Goal: Complete application form

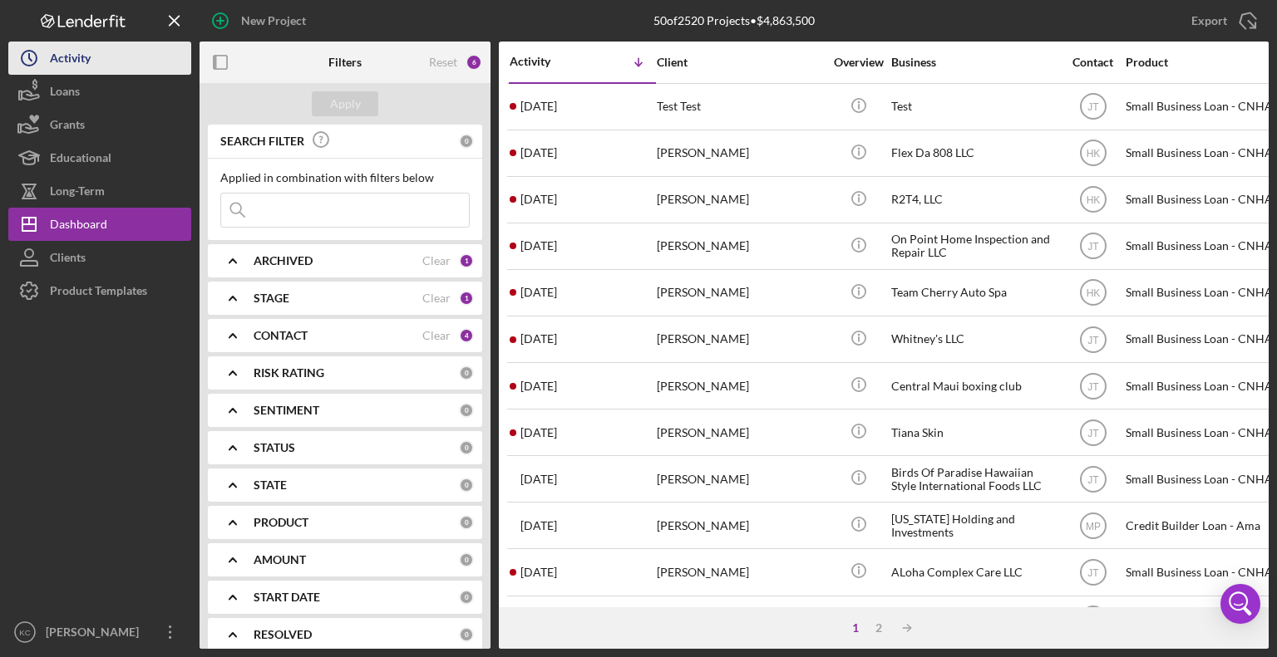
click at [105, 52] on button "Icon/History Activity" at bounding box center [99, 58] width 183 height 33
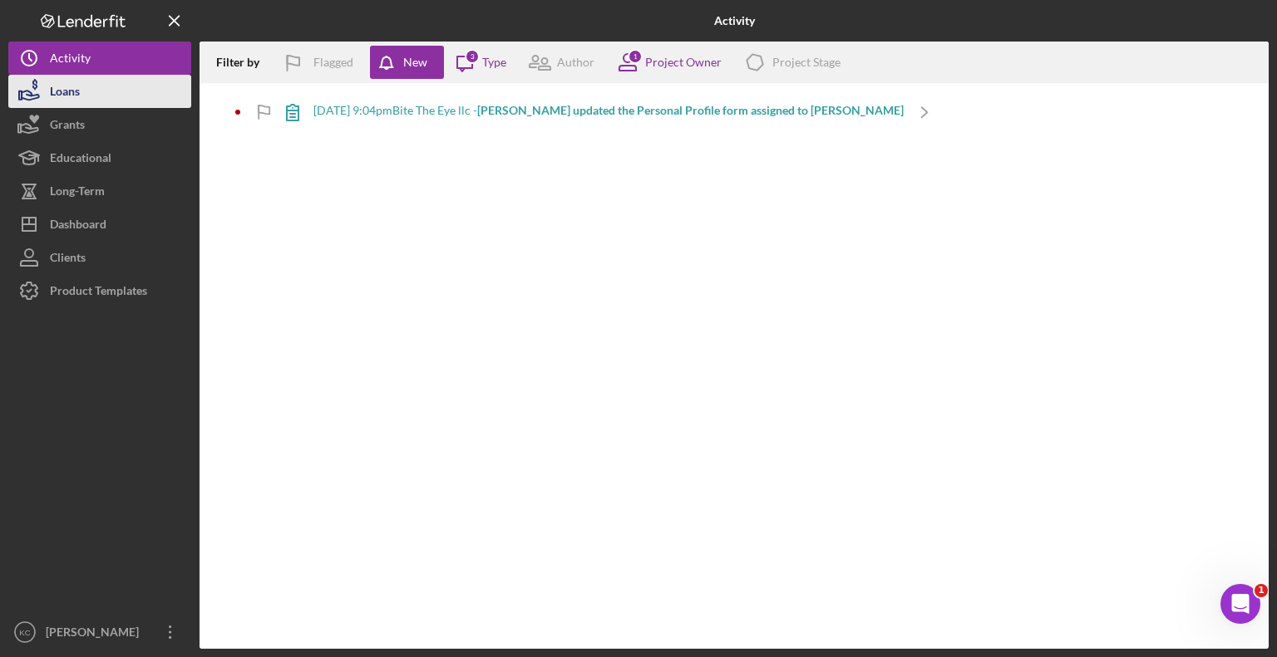
click at [119, 89] on button "Loans" at bounding box center [99, 91] width 183 height 33
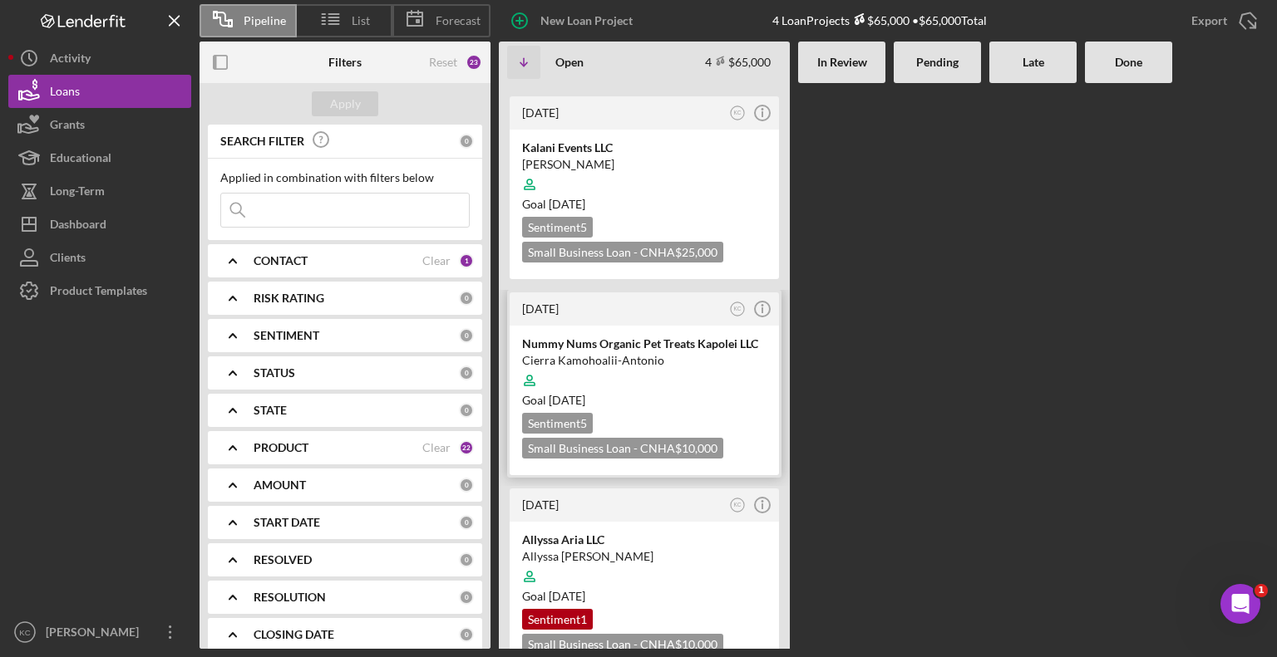
scroll to position [214, 0]
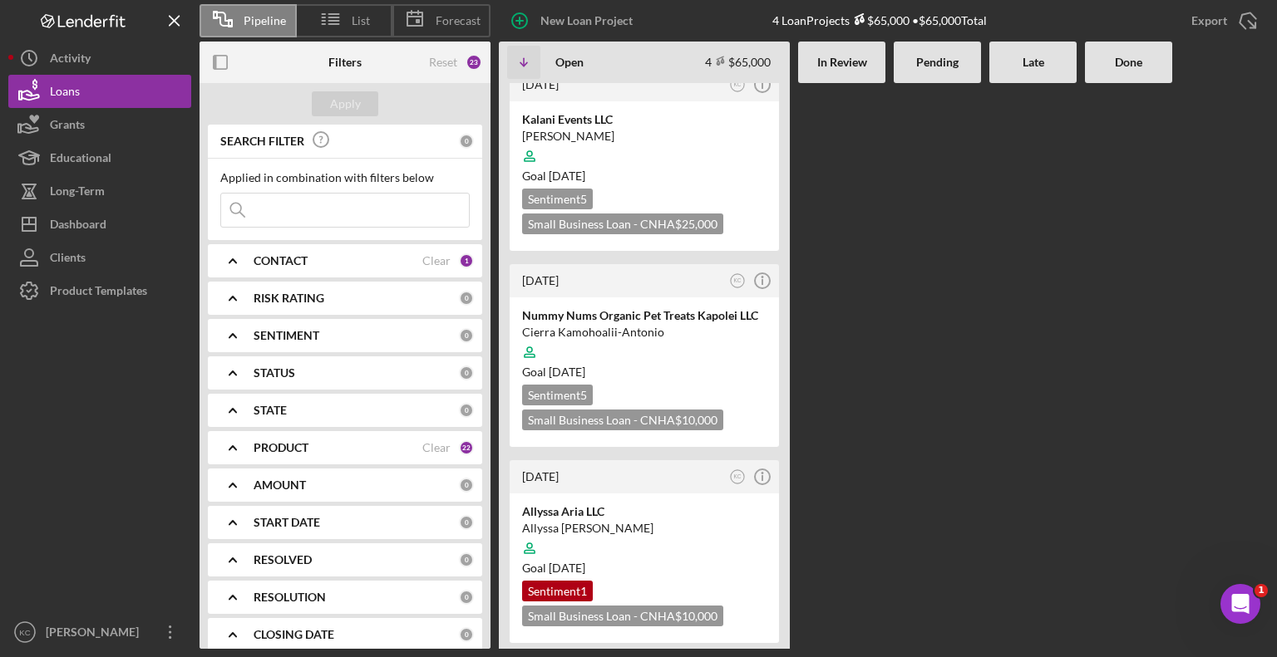
click at [412, 255] on div "CONTACT" at bounding box center [338, 260] width 169 height 13
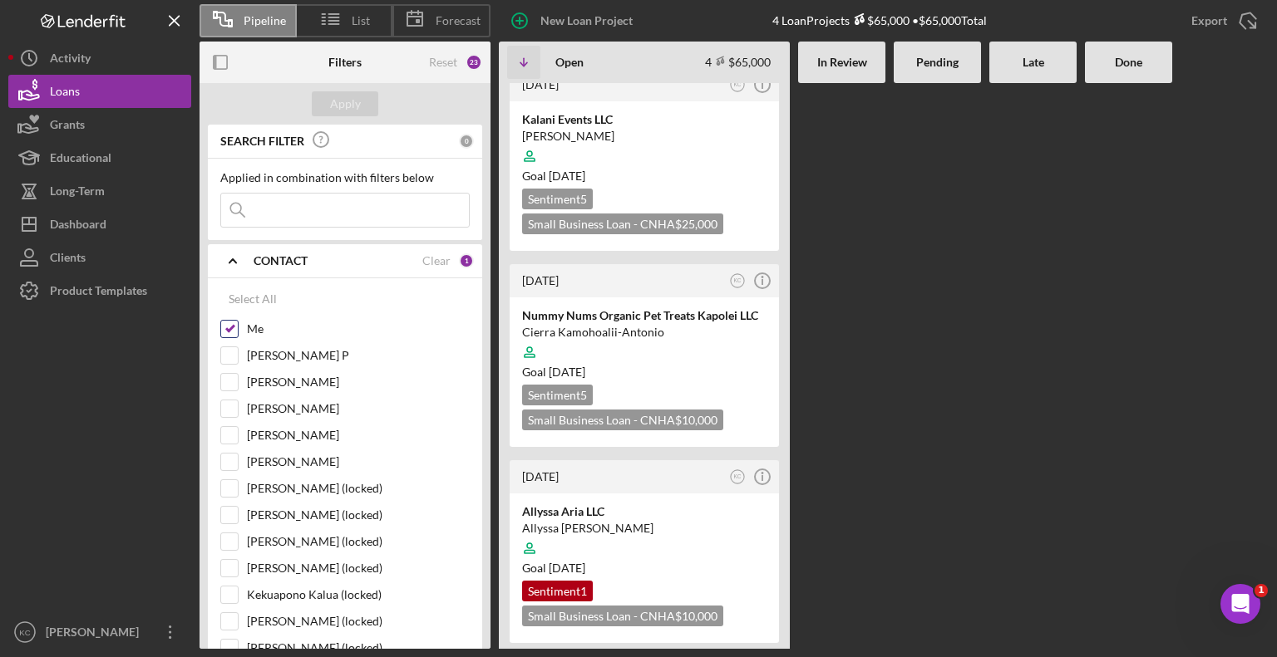
click at [232, 328] on input "Me" at bounding box center [229, 329] width 17 height 17
checkbox input "false"
click at [231, 404] on input "[PERSON_NAME]" at bounding box center [229, 409] width 17 height 17
checkbox input "true"
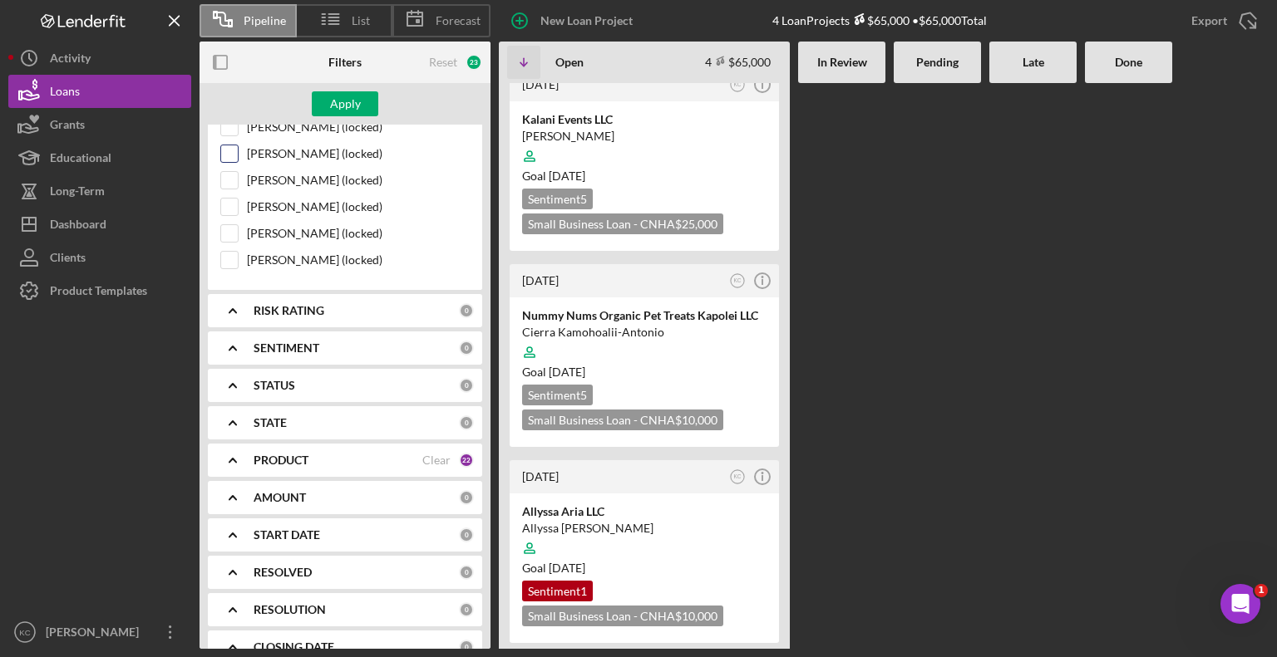
scroll to position [552, 0]
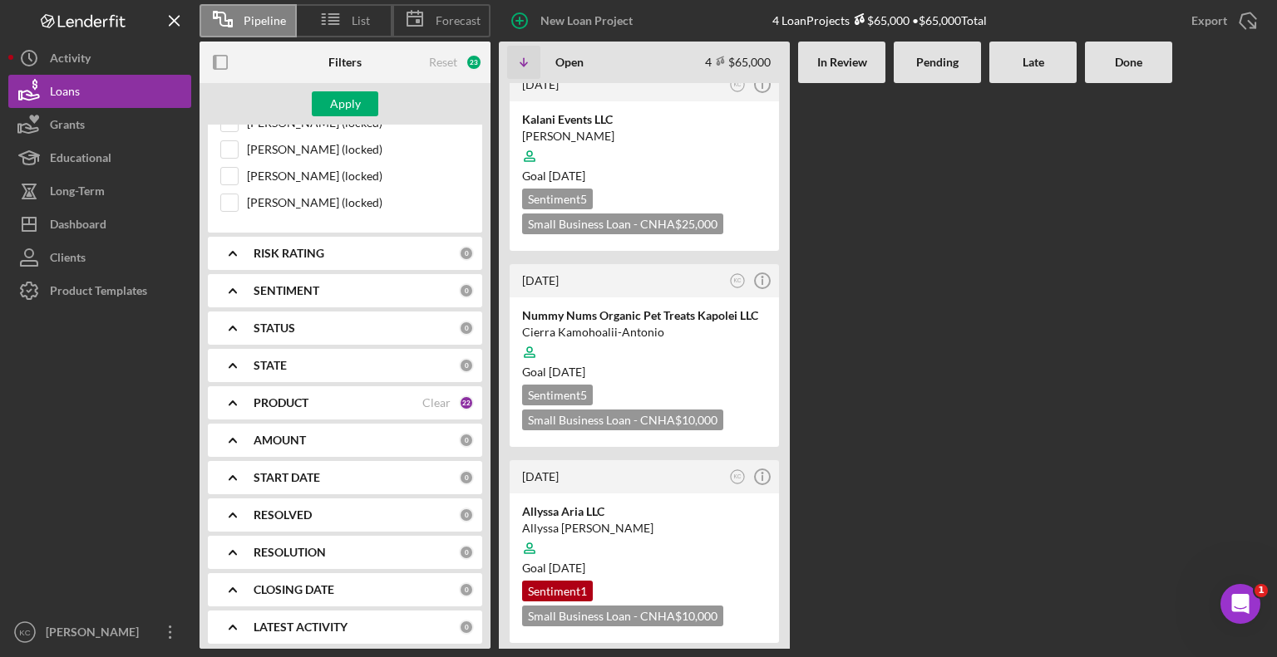
click at [249, 391] on icon "Icon/Expander" at bounding box center [233, 403] width 42 height 42
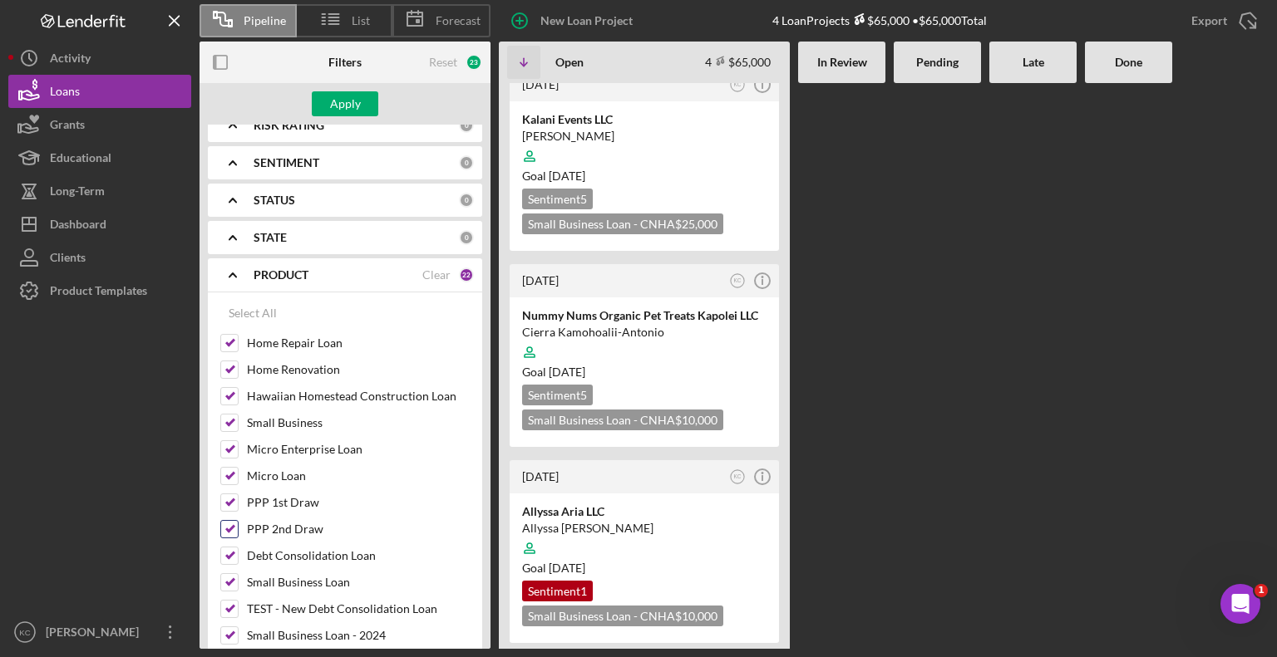
scroll to position [801, 0]
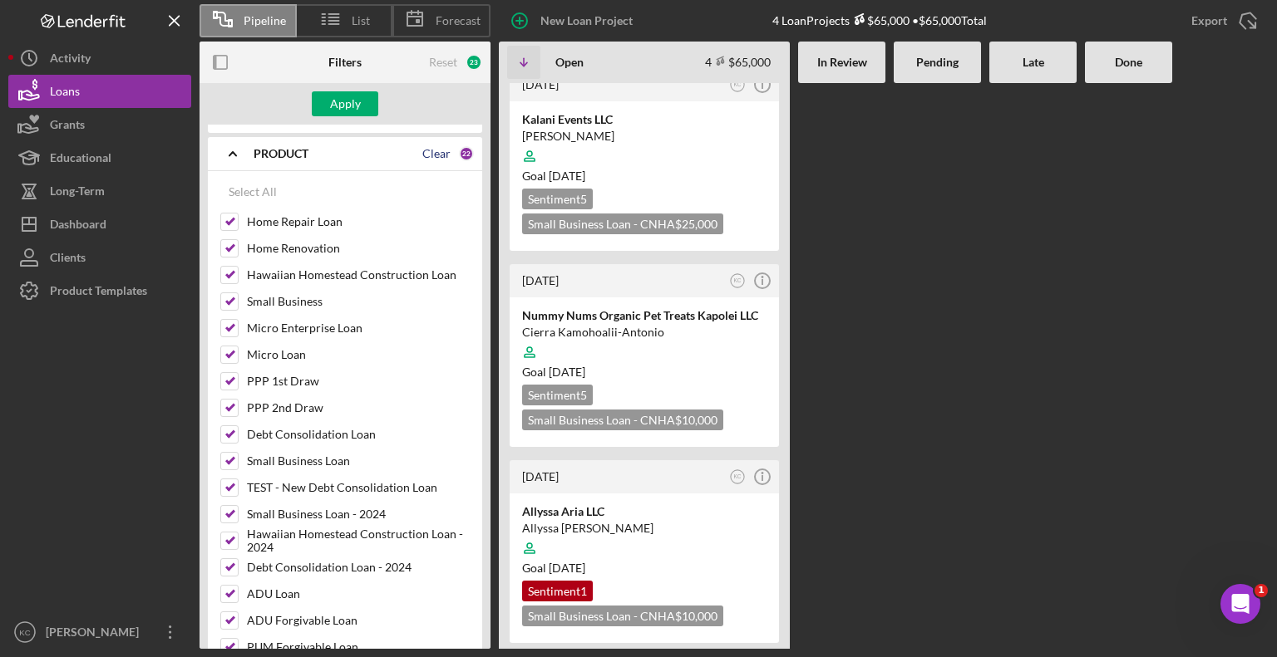
click at [433, 149] on div "Clear" at bounding box center [436, 153] width 28 height 13
checkbox input "false"
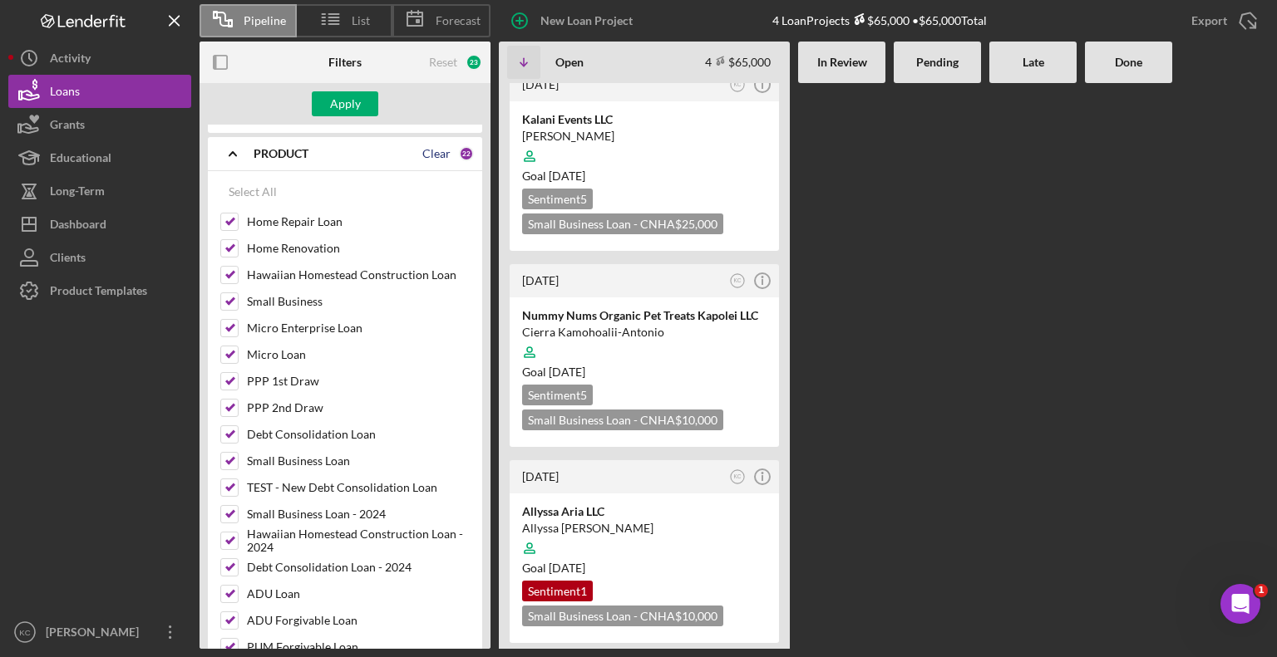
checkbox input "false"
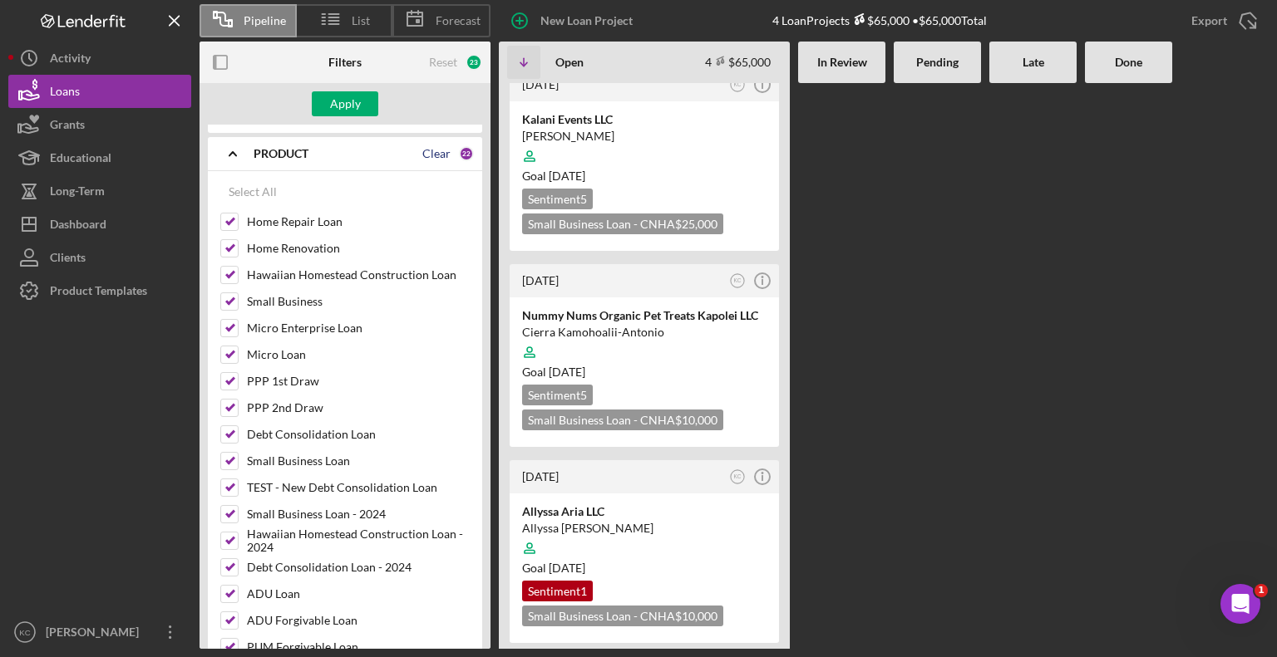
checkbox input "false"
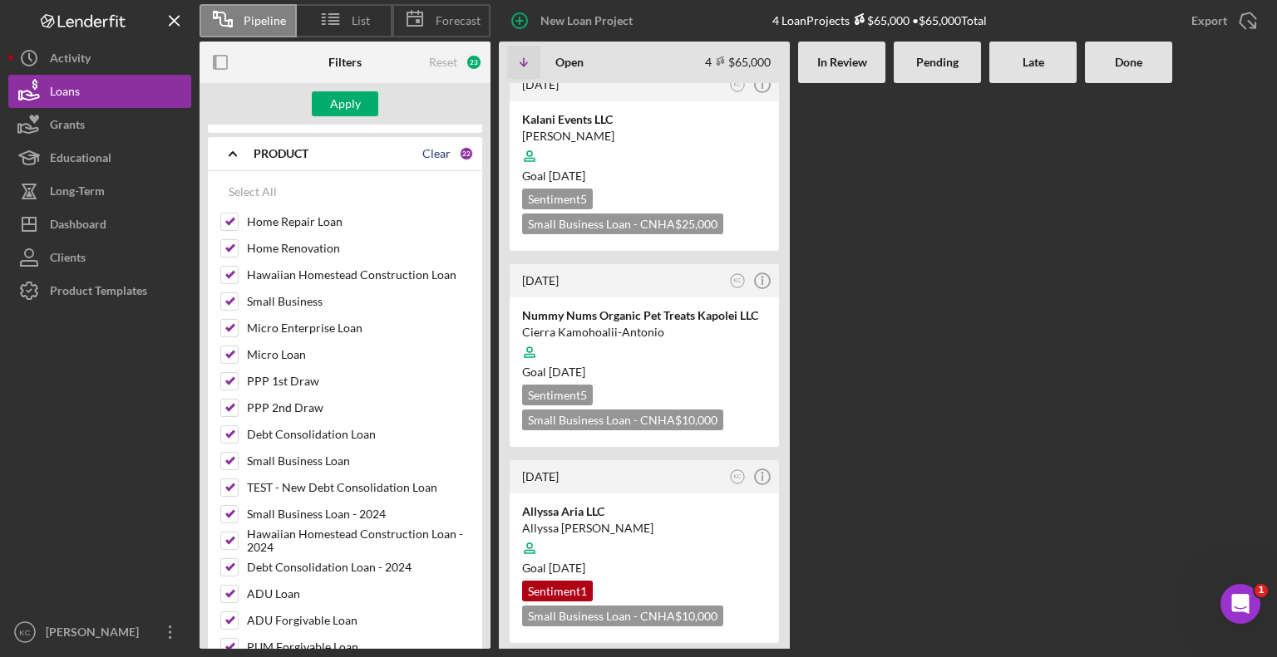
checkbox input "false"
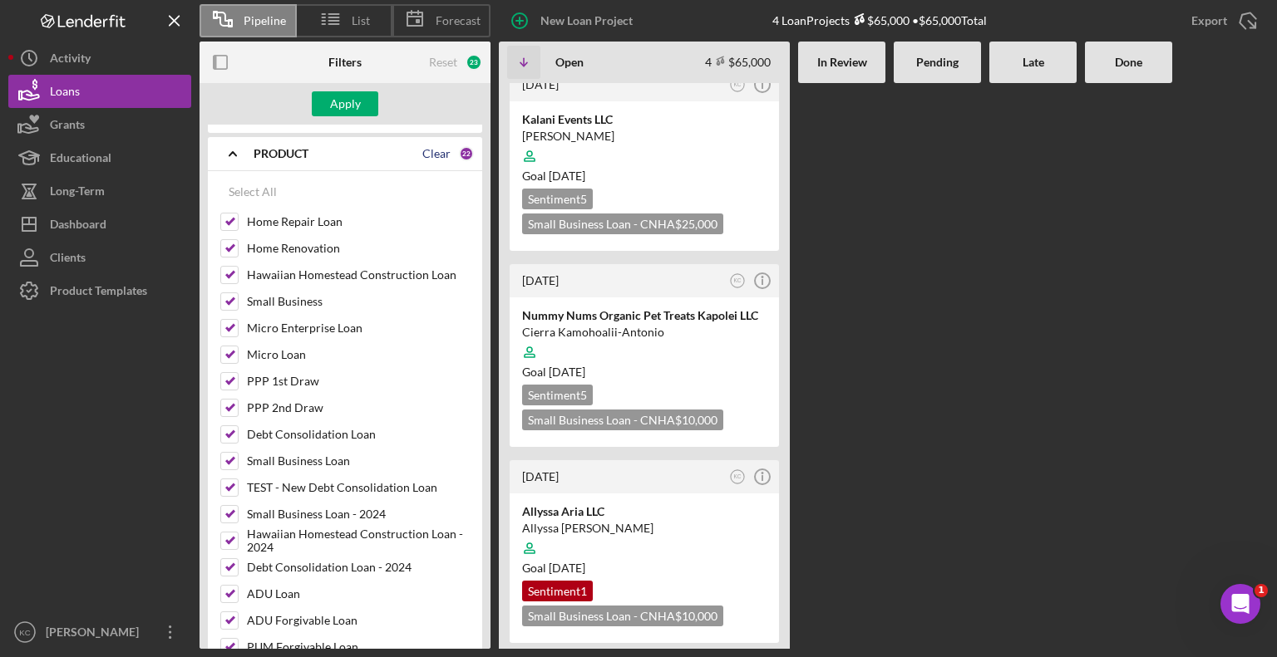
checkbox input "false"
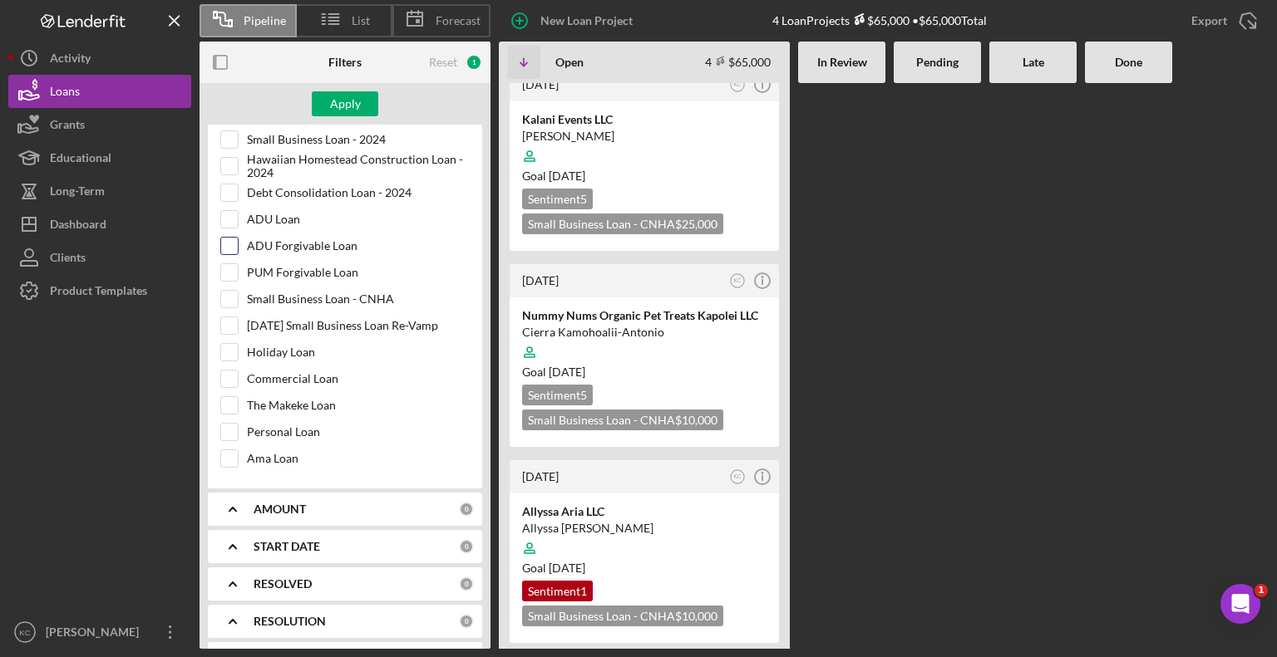
scroll to position [1237, 0]
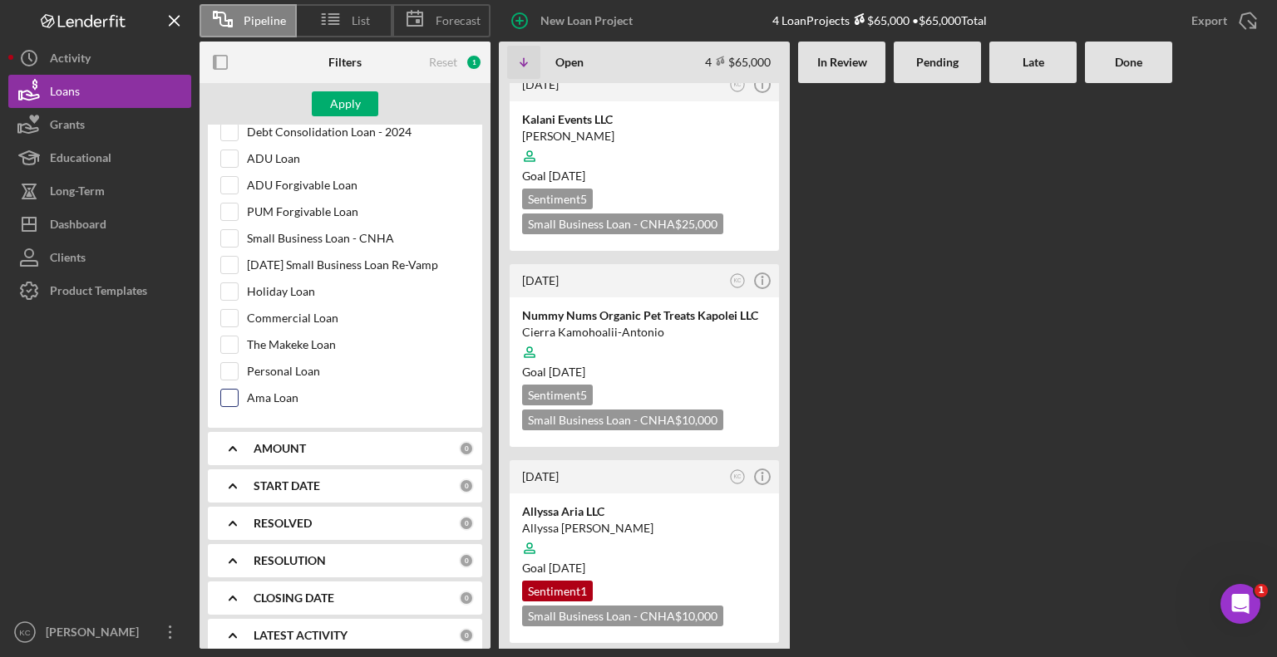
click at [229, 390] on input "Ama Loan" at bounding box center [229, 398] width 17 height 17
checkbox input "true"
click at [344, 112] on div "Apply" at bounding box center [345, 103] width 31 height 25
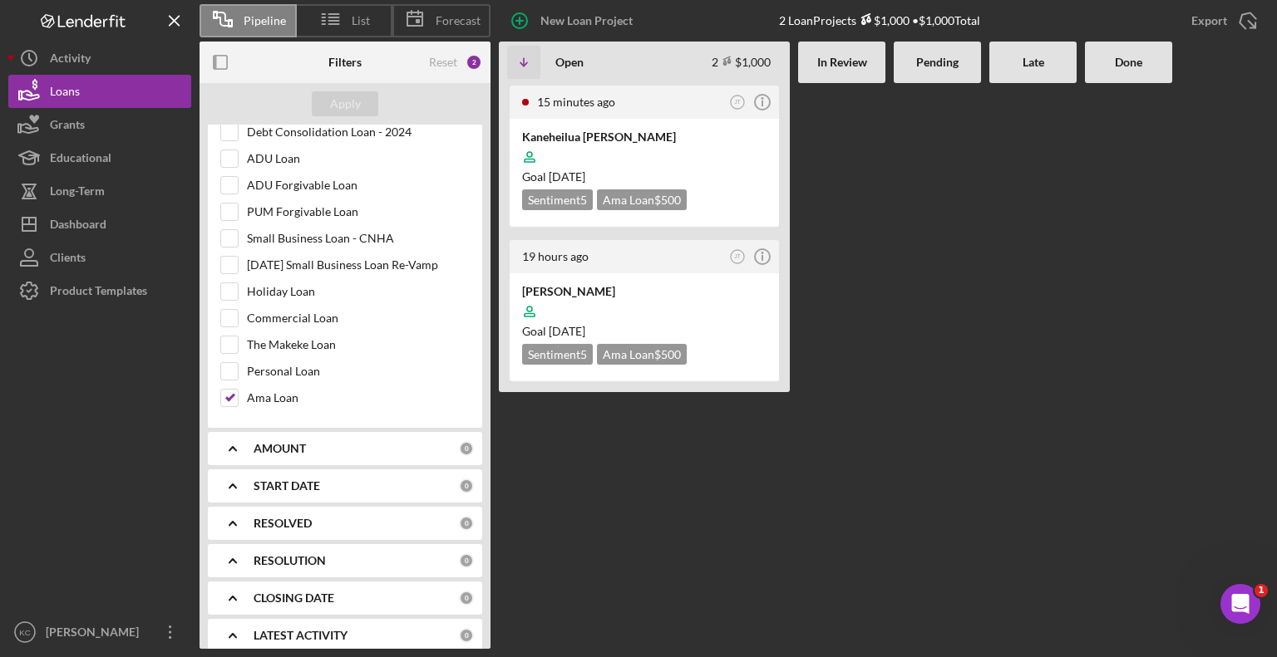
scroll to position [0, 0]
click at [758, 101] on icon "Icon/Info" at bounding box center [762, 102] width 42 height 42
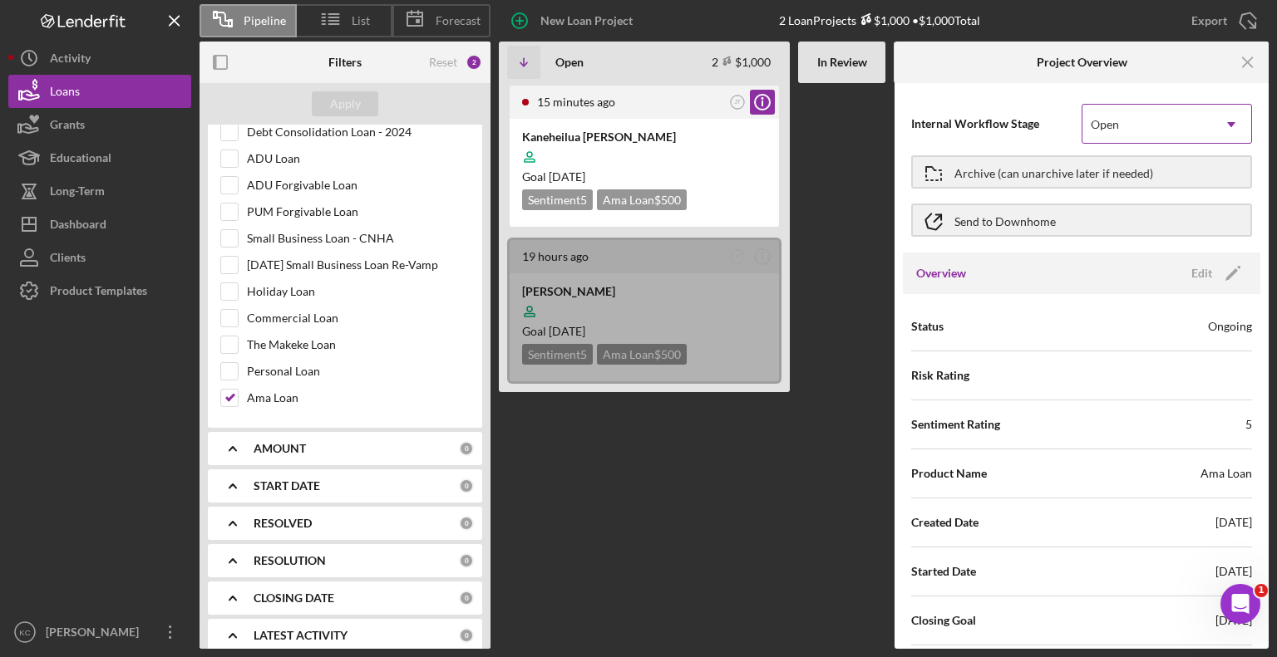
click at [1133, 125] on div "Open" at bounding box center [1146, 125] width 129 height 38
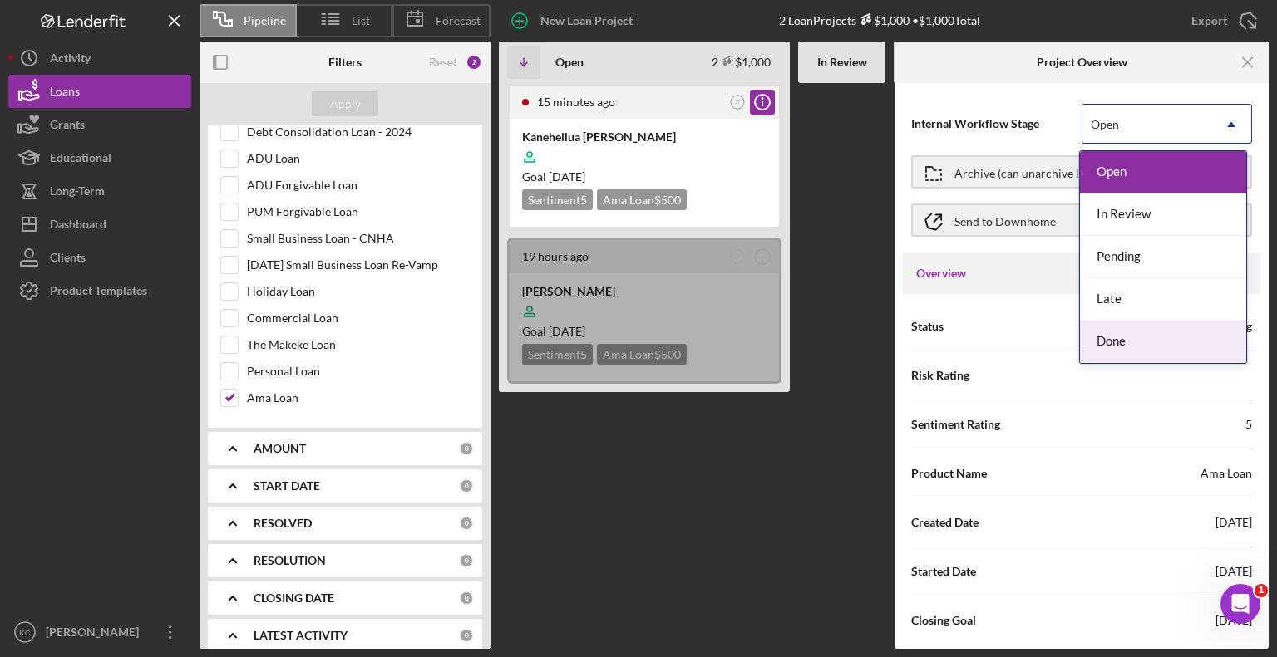
click at [1125, 347] on div "Done" at bounding box center [1163, 342] width 166 height 42
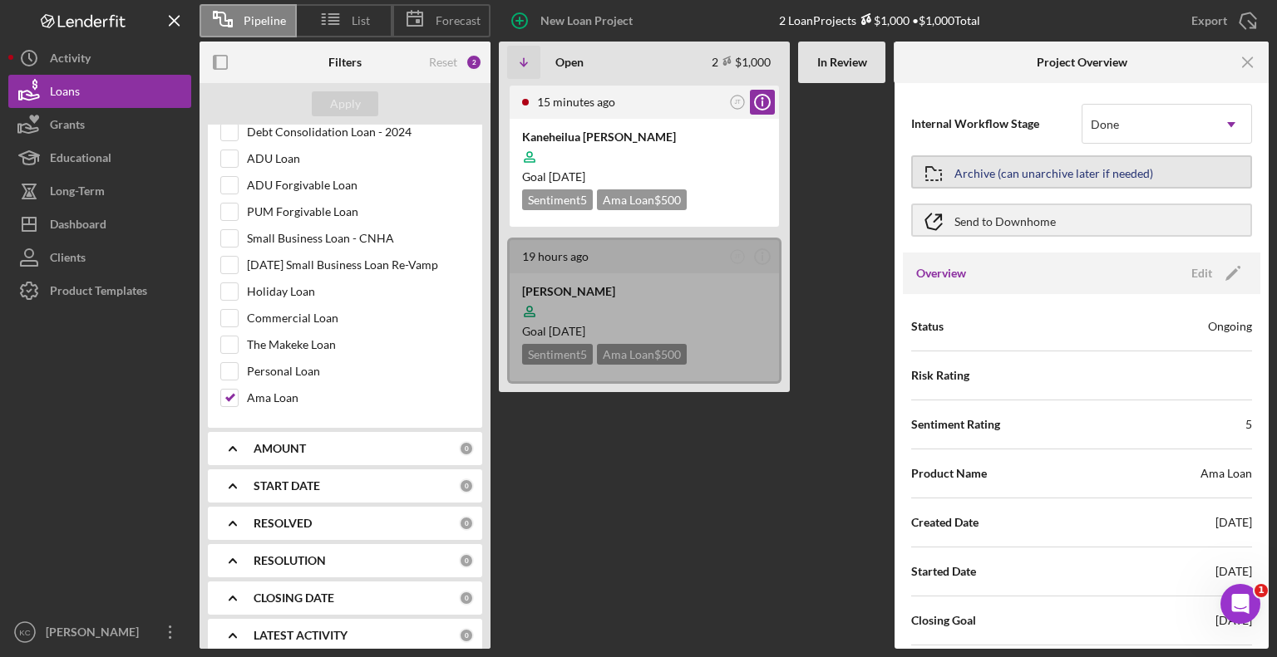
click at [985, 173] on div "Archive (can unarchive later if needed)" at bounding box center [1053, 172] width 199 height 30
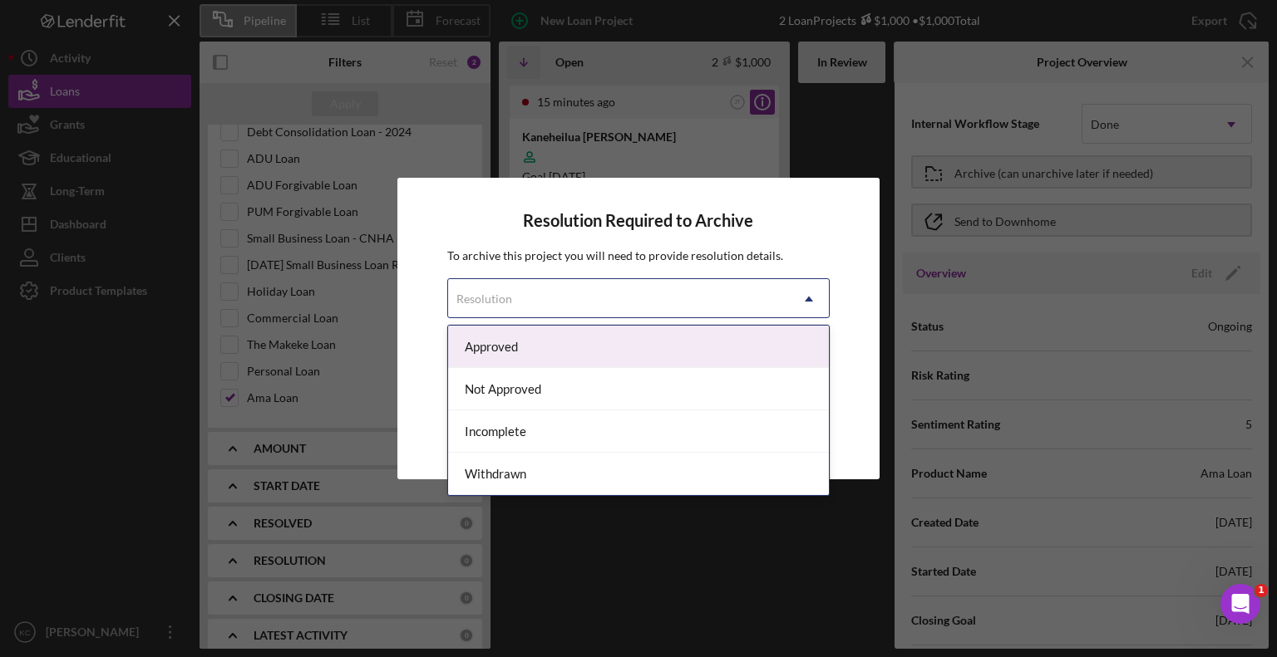
click at [520, 286] on div "Resolution" at bounding box center [619, 299] width 342 height 38
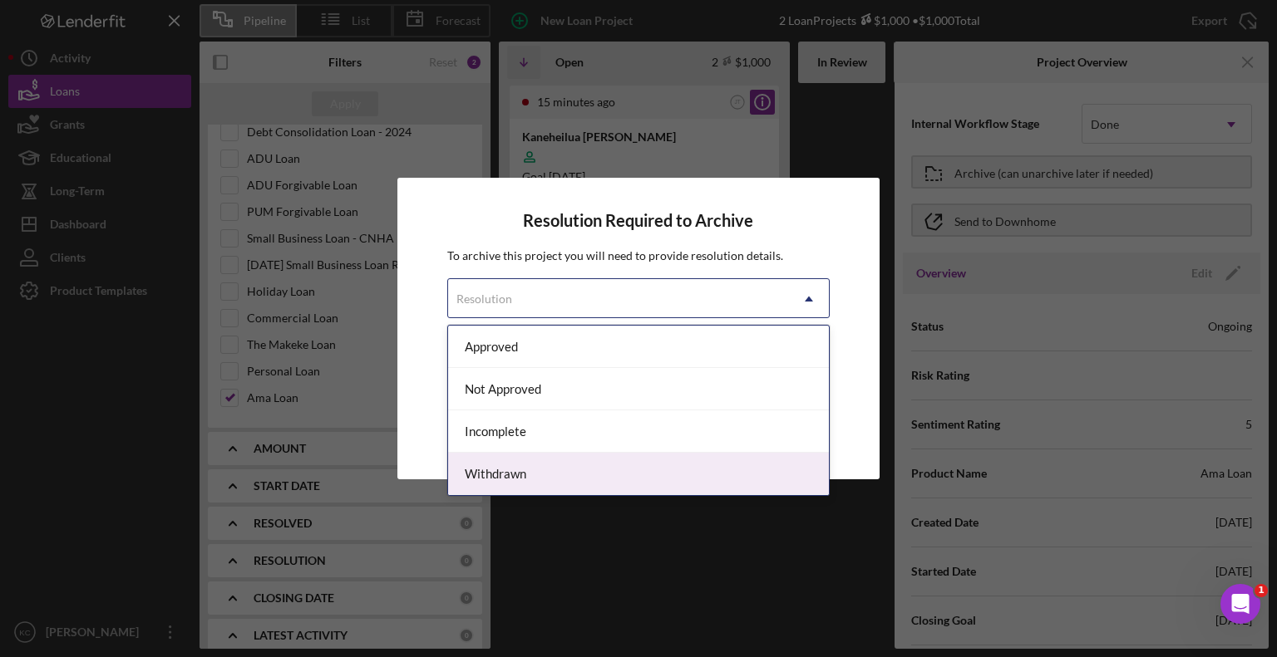
click at [554, 474] on div "Withdrawn" at bounding box center [638, 474] width 381 height 42
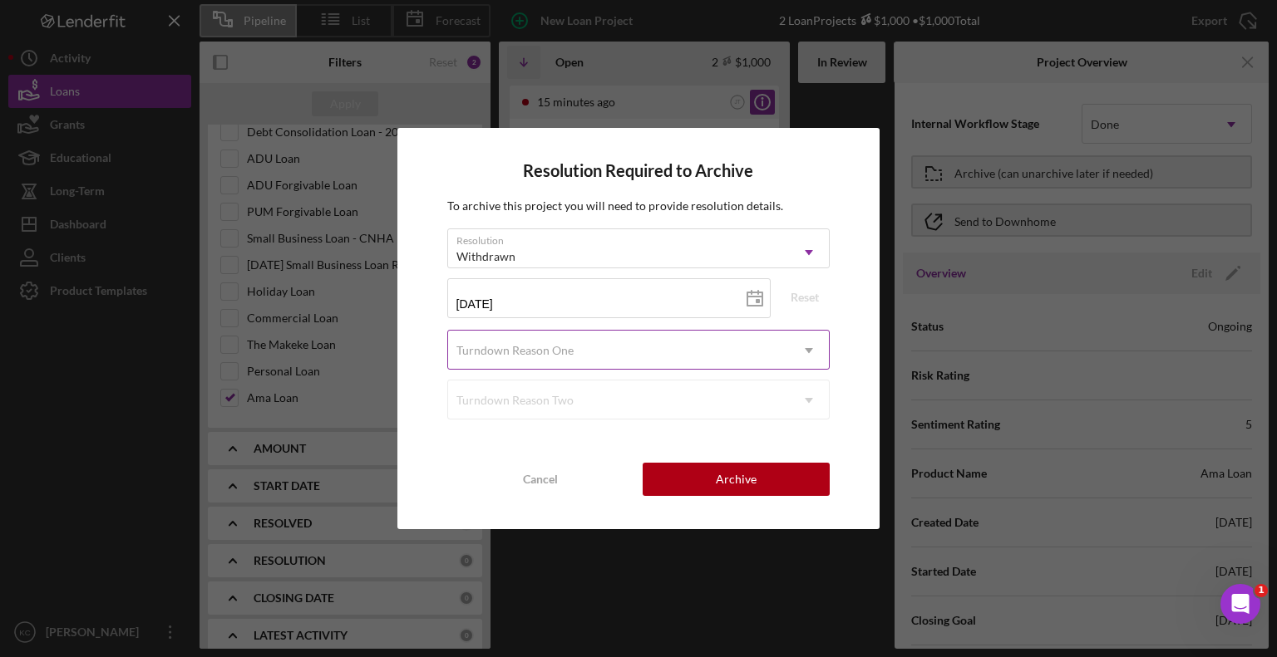
click at [603, 348] on div "Turndown Reason One" at bounding box center [619, 351] width 342 height 38
click at [419, 352] on div "Resolution Required to Archive To archive this project you will need to provide…" at bounding box center [638, 328] width 483 height 401
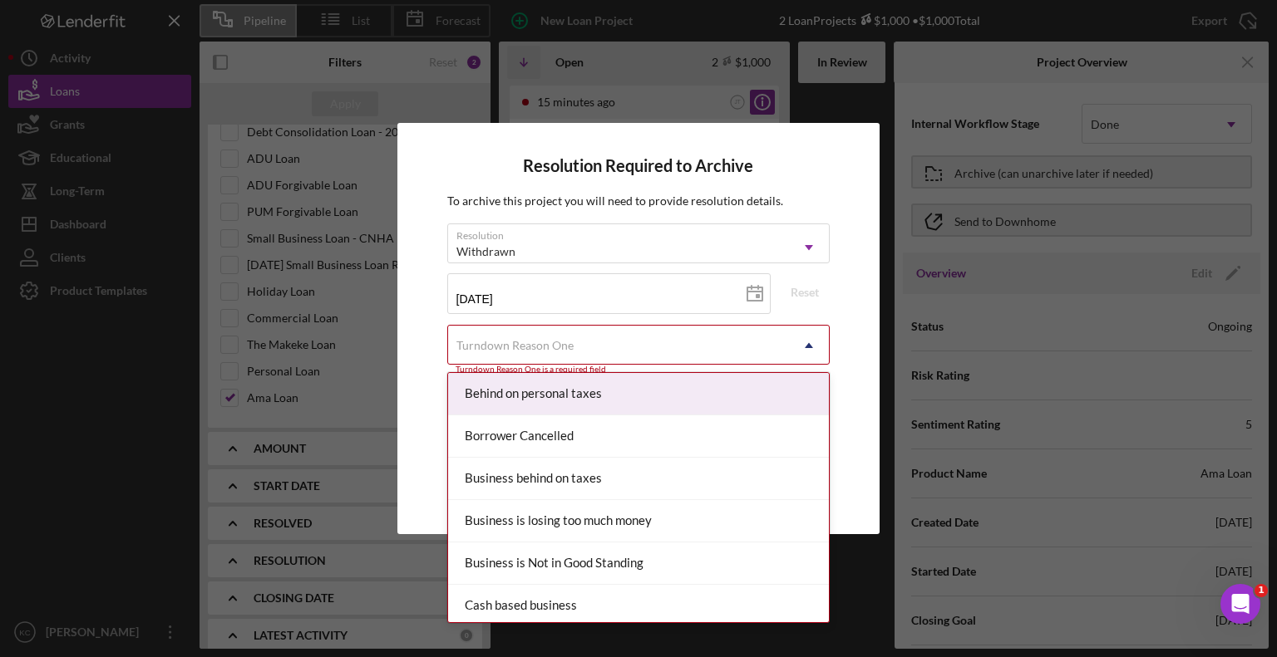
click at [552, 348] on div "Turndown Reason One" at bounding box center [514, 345] width 117 height 13
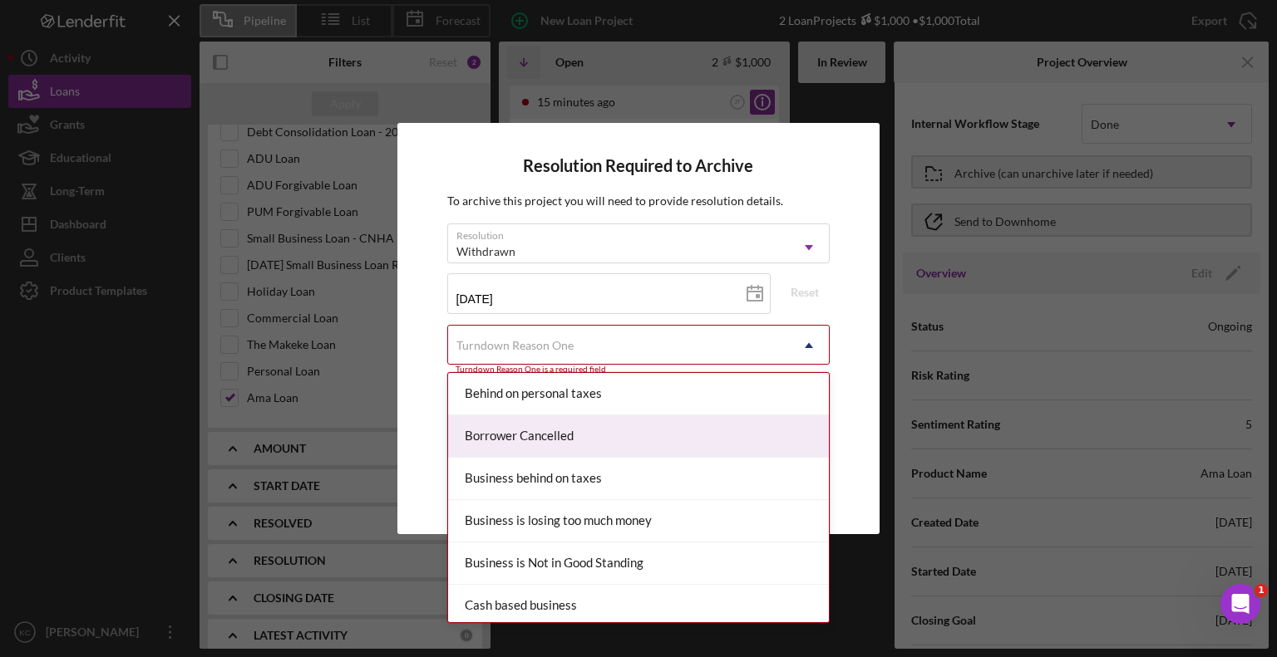
click at [661, 426] on div "Borrower Cancelled" at bounding box center [638, 437] width 381 height 42
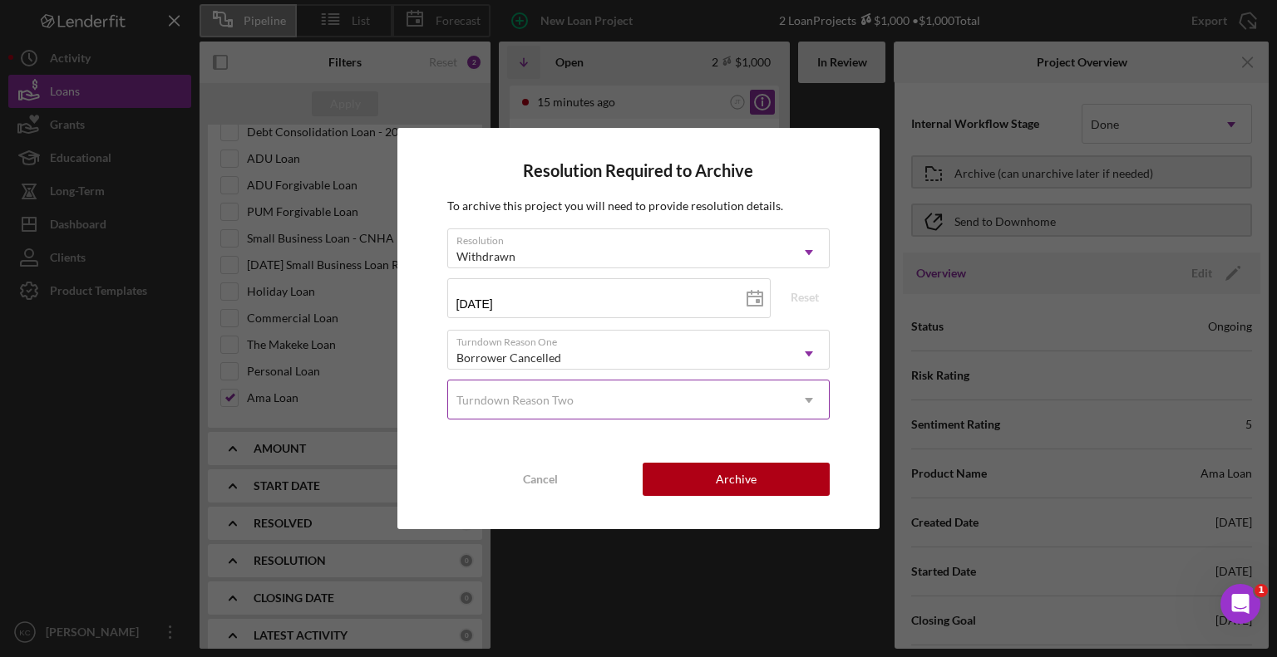
click at [530, 394] on div "Turndown Reason Two" at bounding box center [514, 400] width 117 height 13
click at [429, 388] on div "Resolution Required to Archive To archive this project you will need to provide…" at bounding box center [638, 328] width 483 height 401
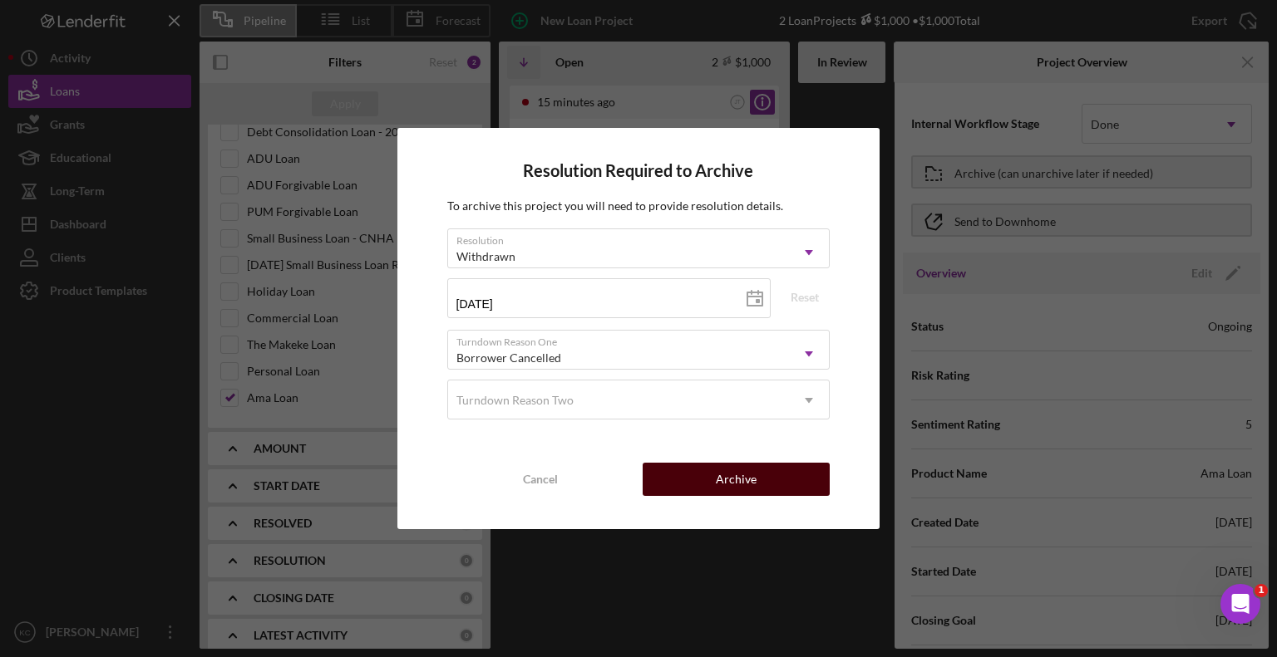
click at [765, 478] on button "Archive" at bounding box center [735, 479] width 187 height 33
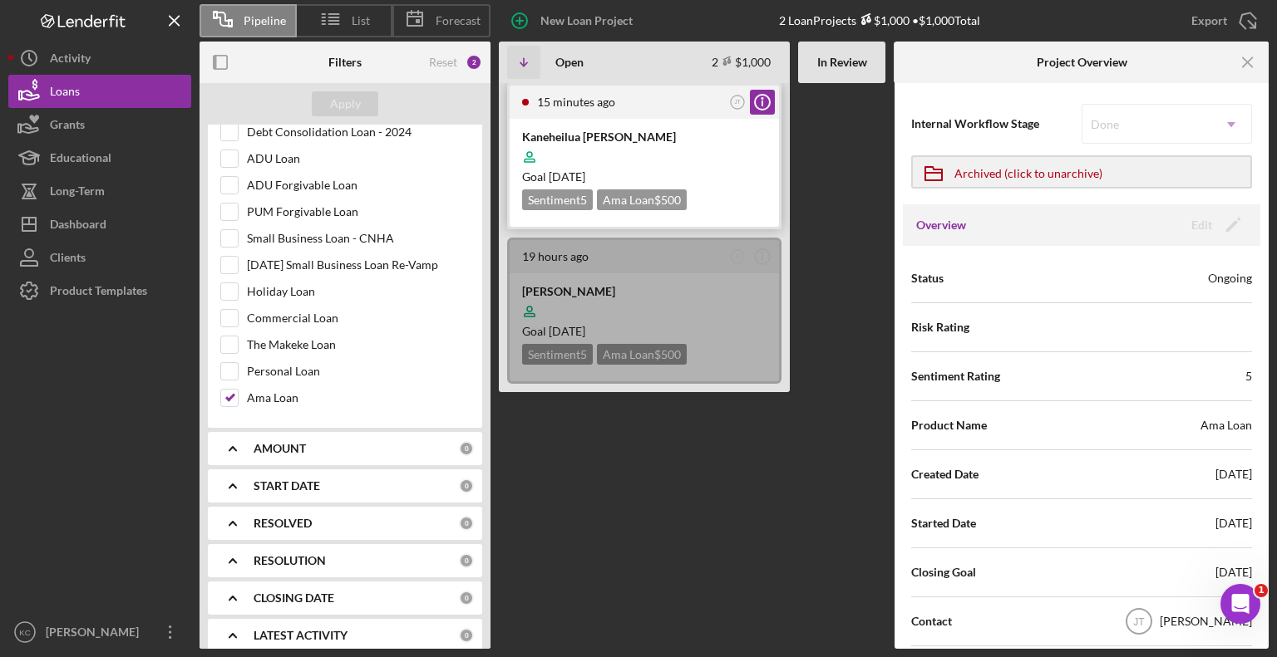
click at [705, 155] on div at bounding box center [644, 157] width 244 height 32
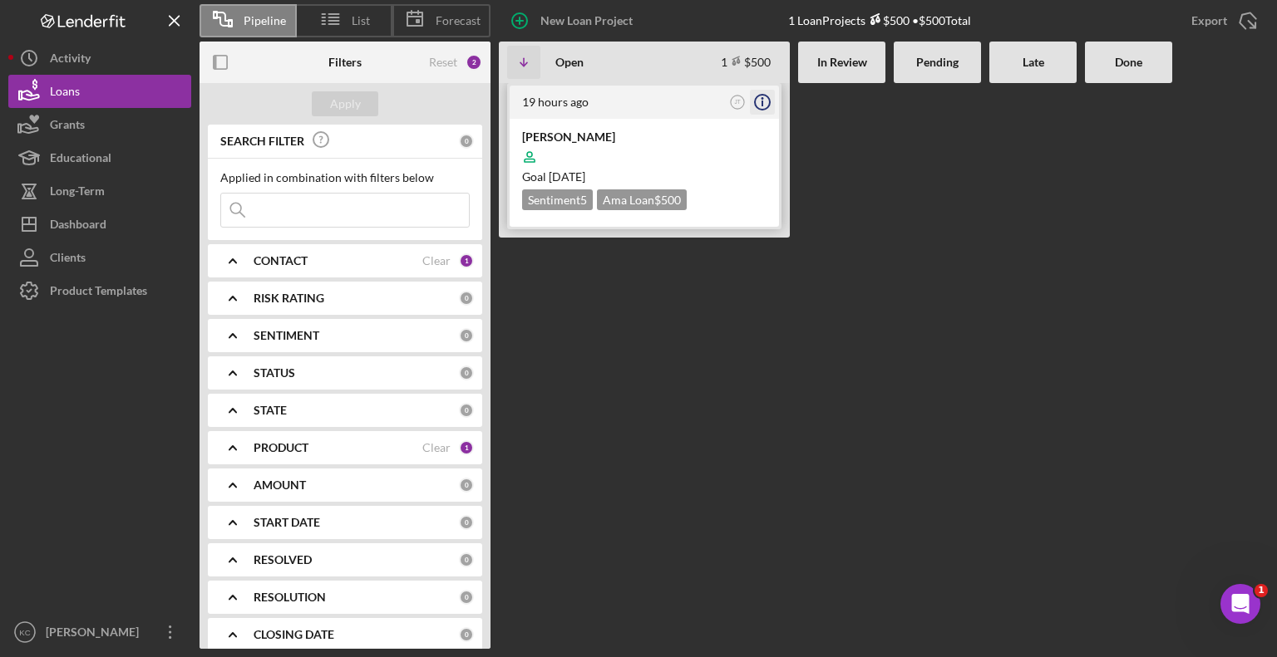
click at [768, 97] on circle "button" at bounding box center [762, 102] width 15 height 15
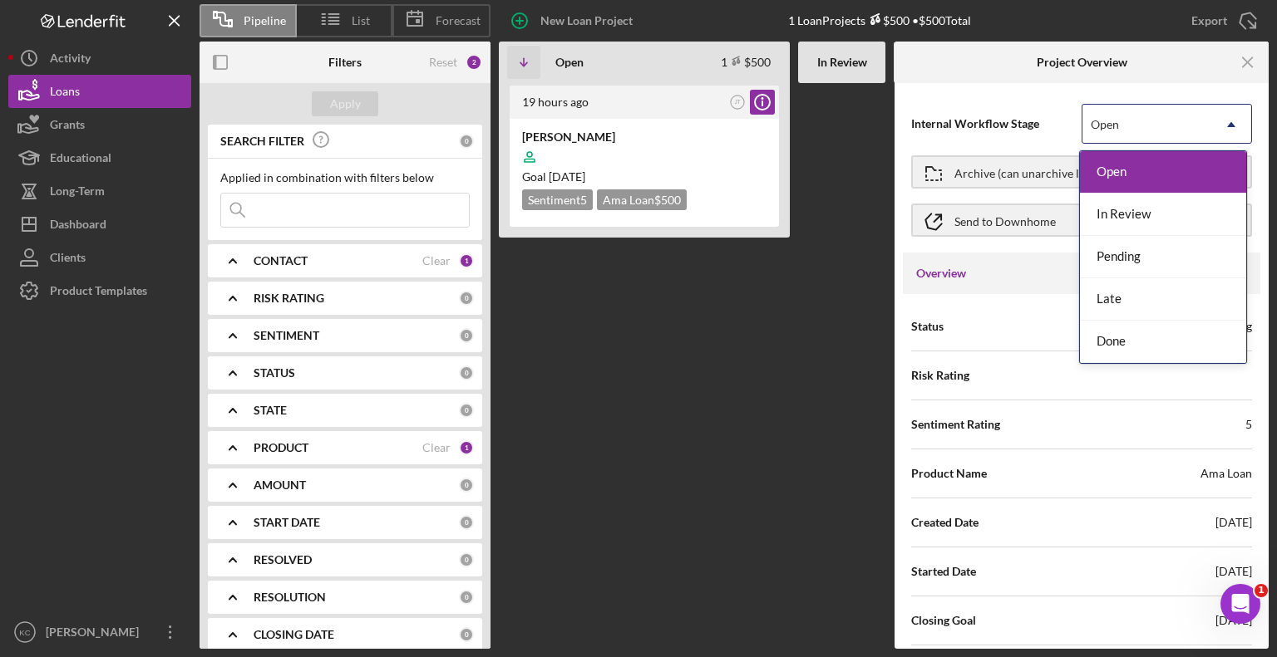
click at [1193, 110] on div "Open" at bounding box center [1146, 125] width 129 height 38
click at [1159, 342] on div "Done" at bounding box center [1163, 342] width 166 height 42
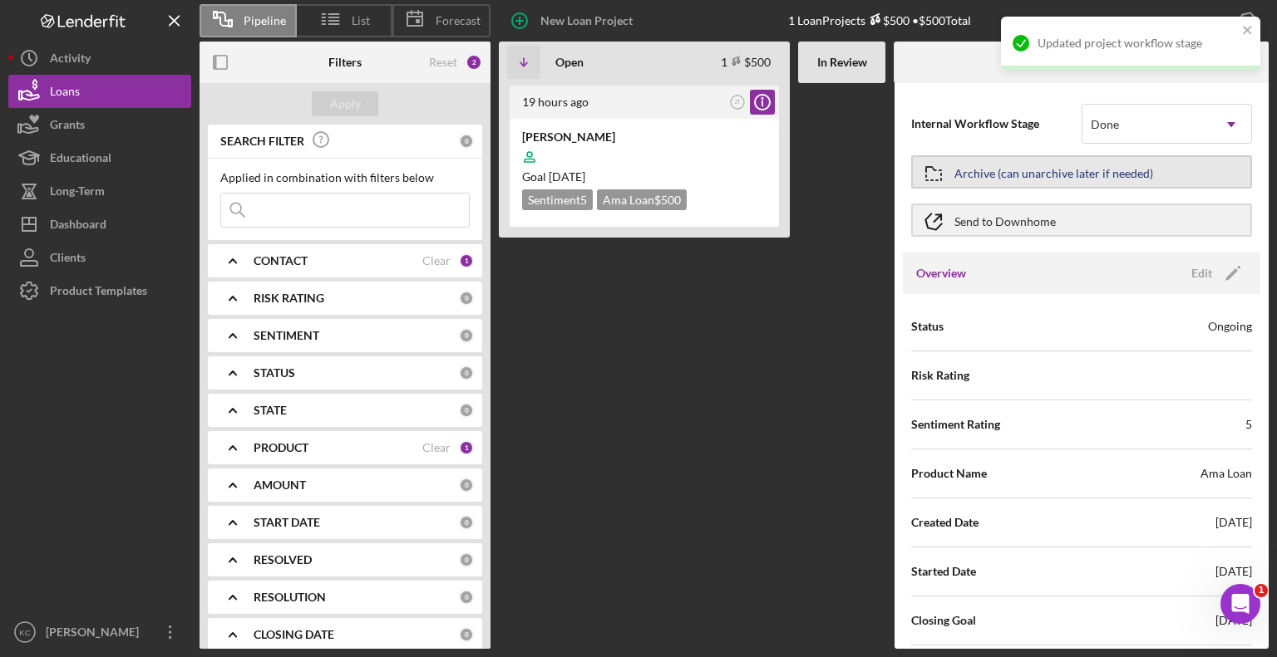
click at [1044, 171] on div "Archive (can unarchive later if needed)" at bounding box center [1053, 172] width 199 height 30
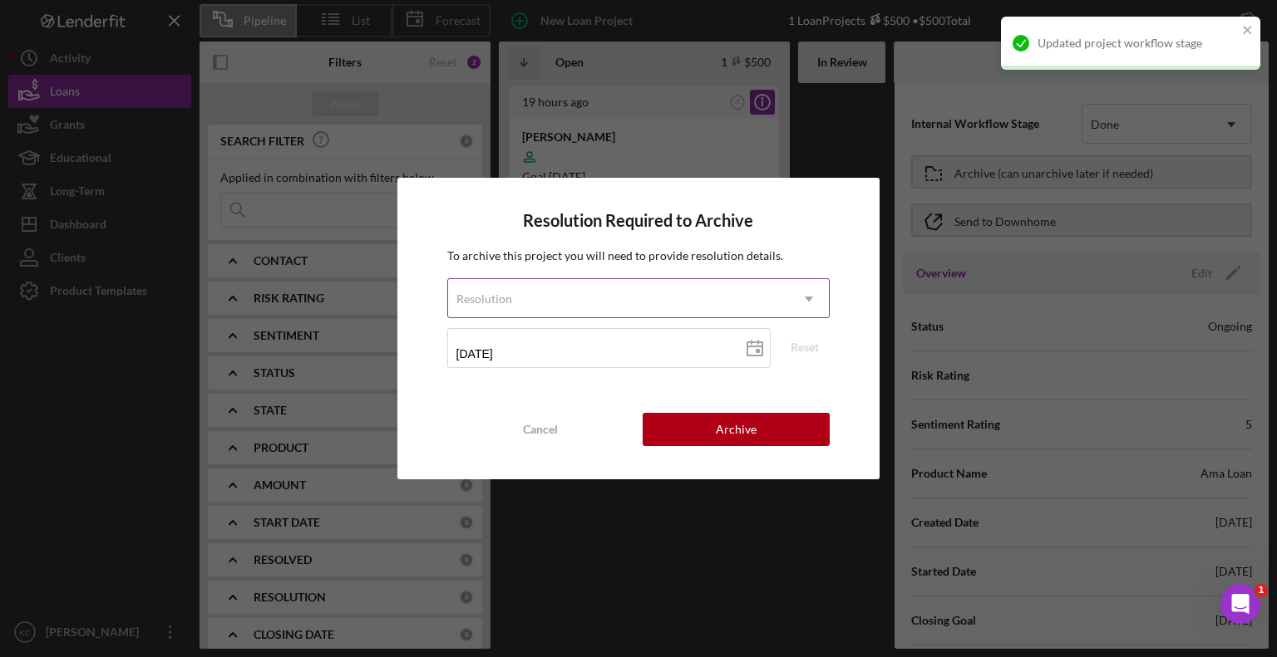
click at [562, 306] on div "Resolution" at bounding box center [619, 299] width 342 height 38
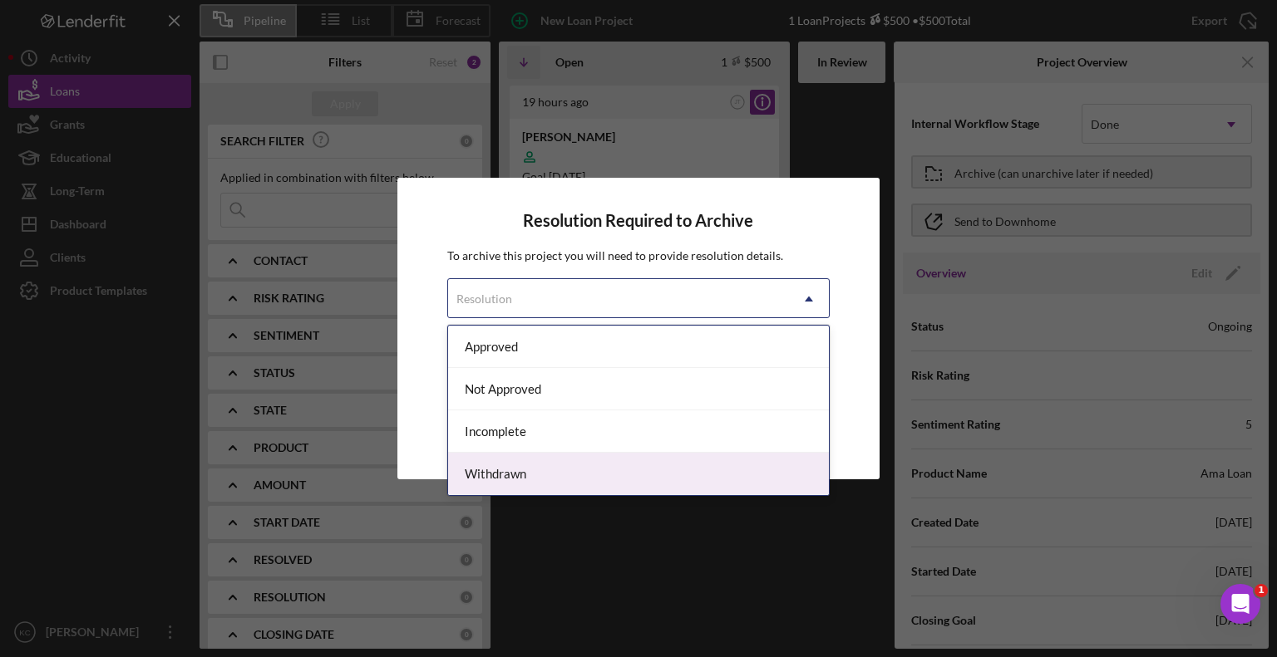
click at [524, 460] on div "Withdrawn" at bounding box center [638, 474] width 381 height 42
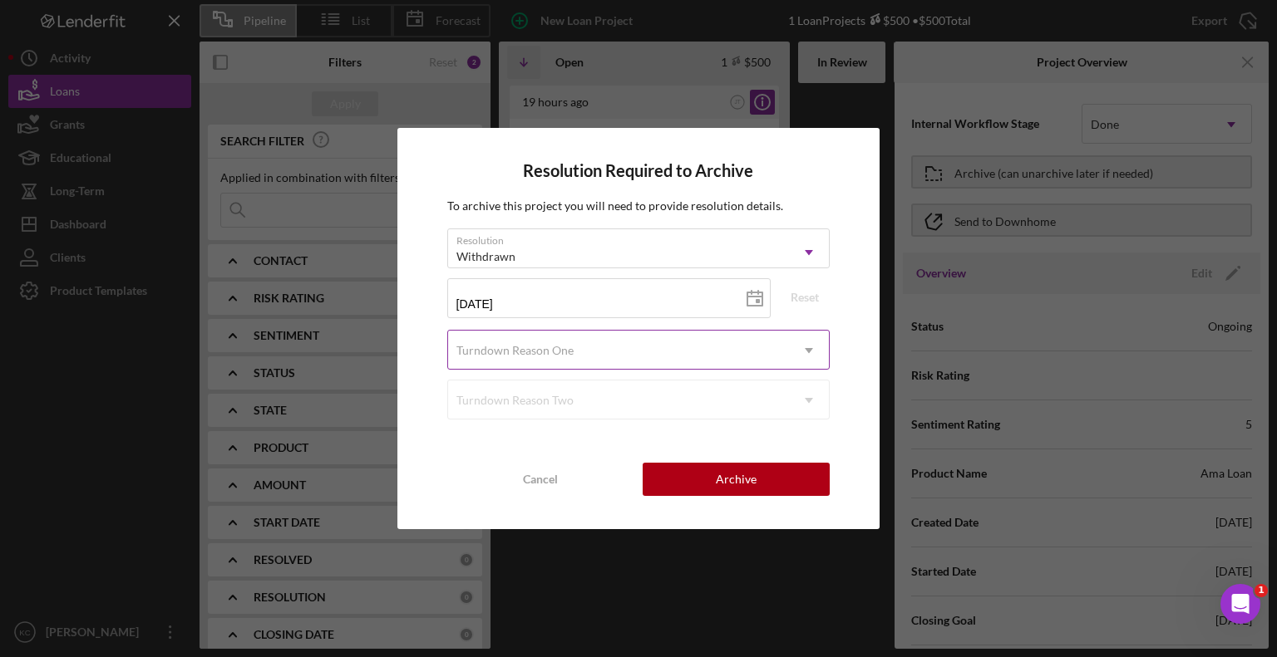
click at [533, 356] on div "Turndown Reason One" at bounding box center [514, 350] width 117 height 13
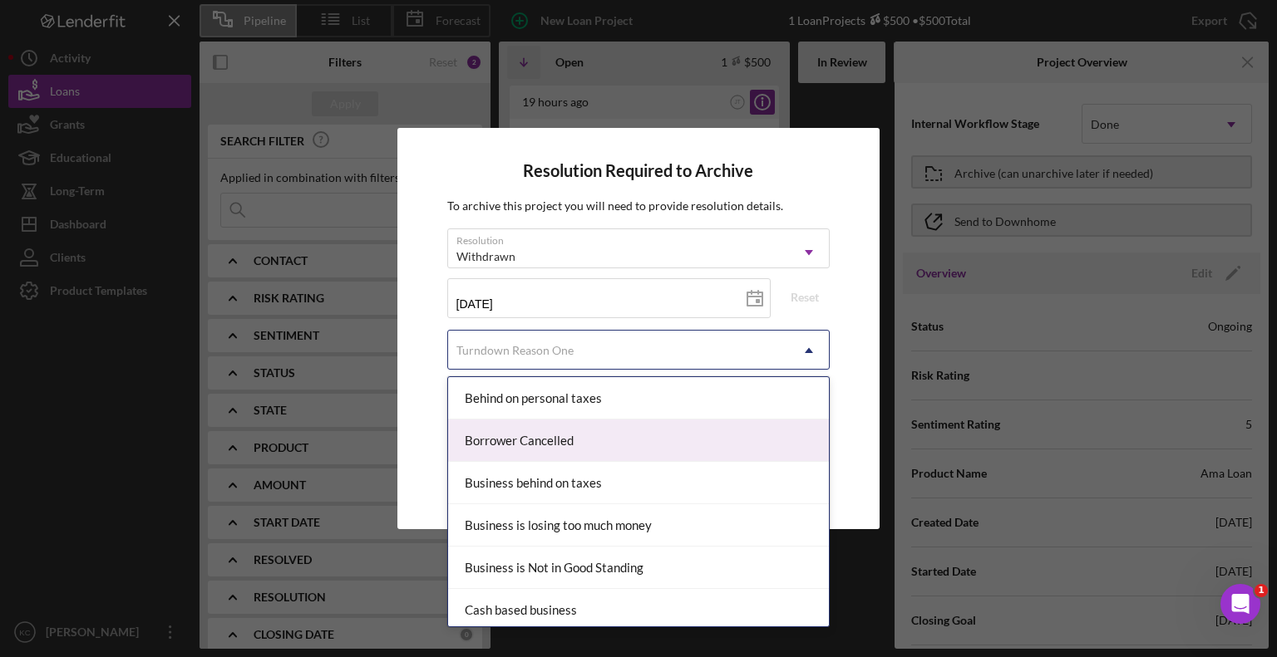
click at [551, 449] on div "Borrower Cancelled" at bounding box center [638, 441] width 381 height 42
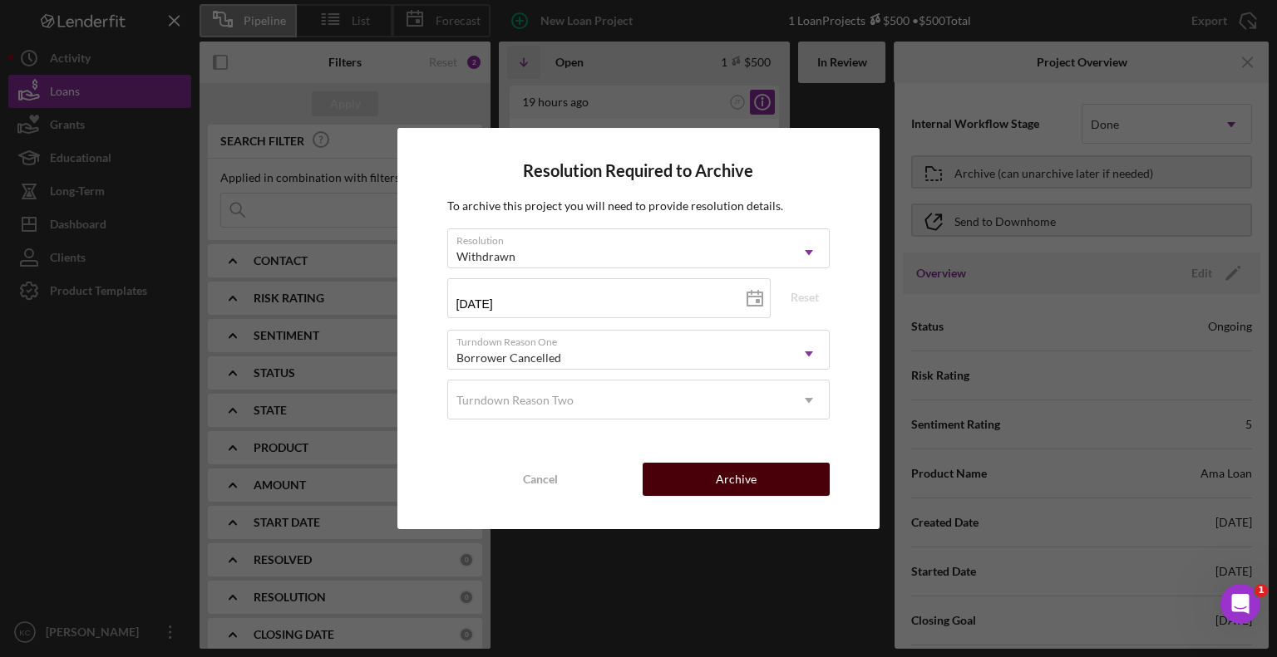
click at [736, 479] on div "Archive" at bounding box center [736, 479] width 41 height 33
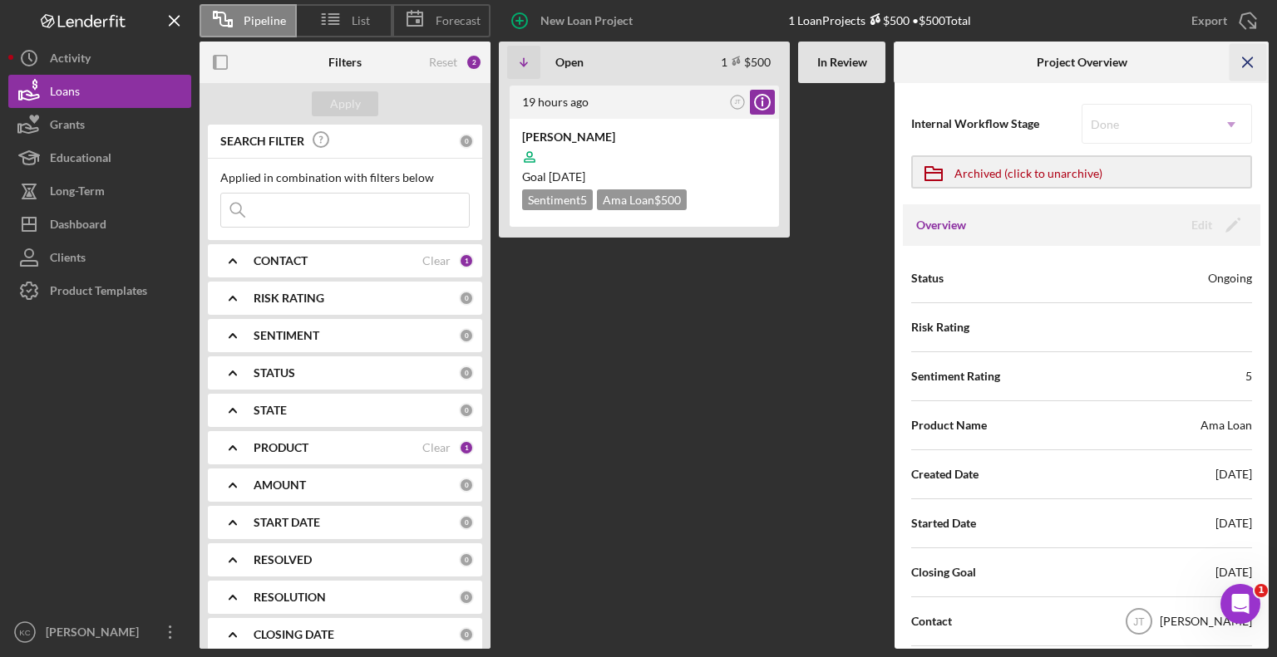
click at [1248, 66] on icon "Icon/Menu Close" at bounding box center [1247, 62] width 37 height 37
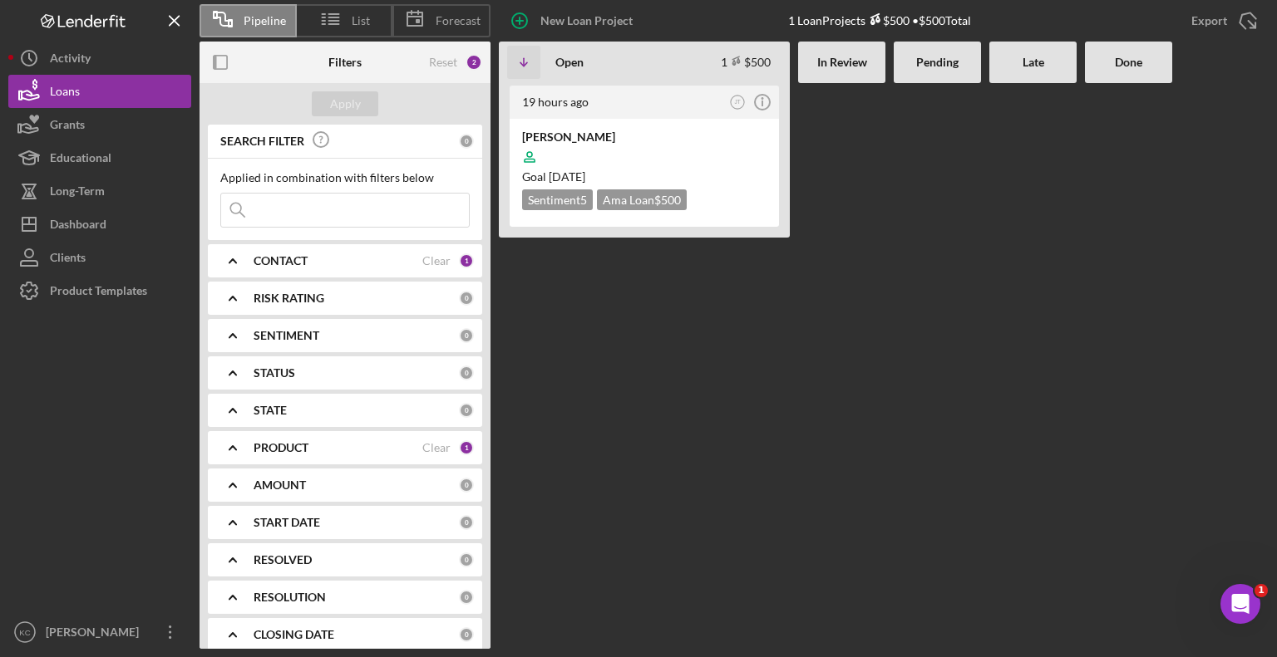
click at [754, 381] on div "19 hours ago JT Icon/Info Leona Hosea Goal 2 months from now Sentiment 5 Ama Lo…" at bounding box center [644, 366] width 291 height 566
drag, startPoint x: 810, startPoint y: 214, endPoint x: 785, endPoint y: 165, distance: 54.6
click at [808, 214] on Review at bounding box center [841, 366] width 87 height 566
click at [766, 98] on icon "Icon/Info" at bounding box center [762, 102] width 42 height 42
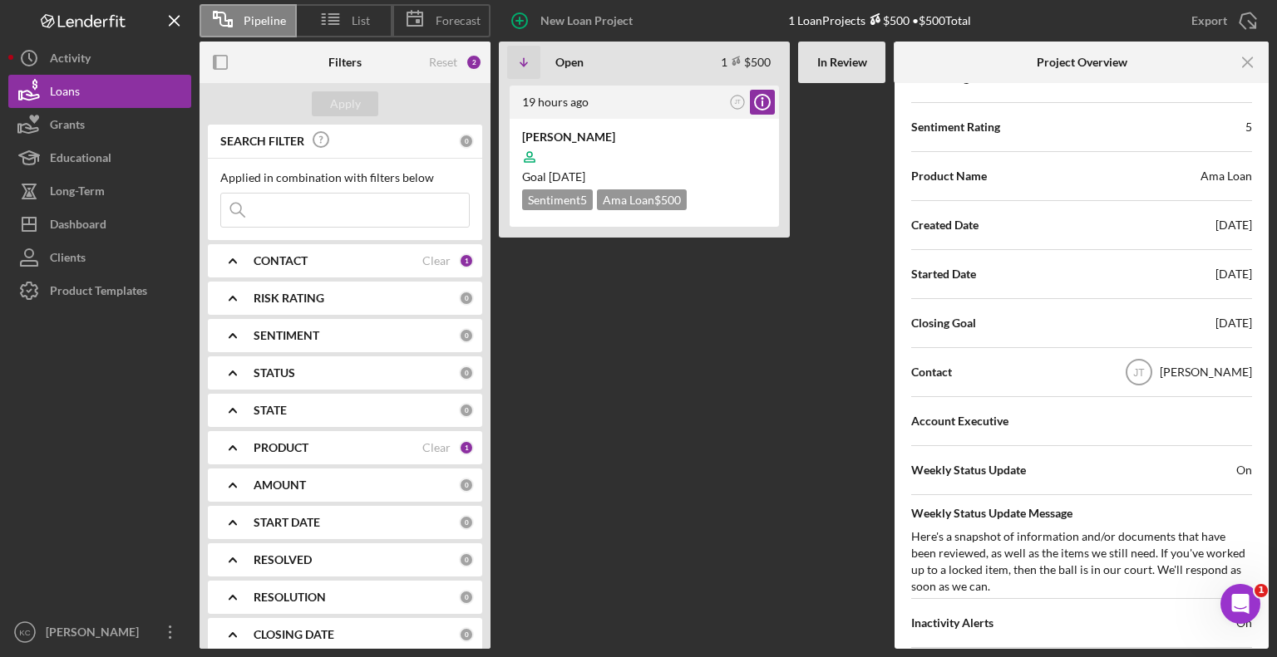
scroll to position [83, 0]
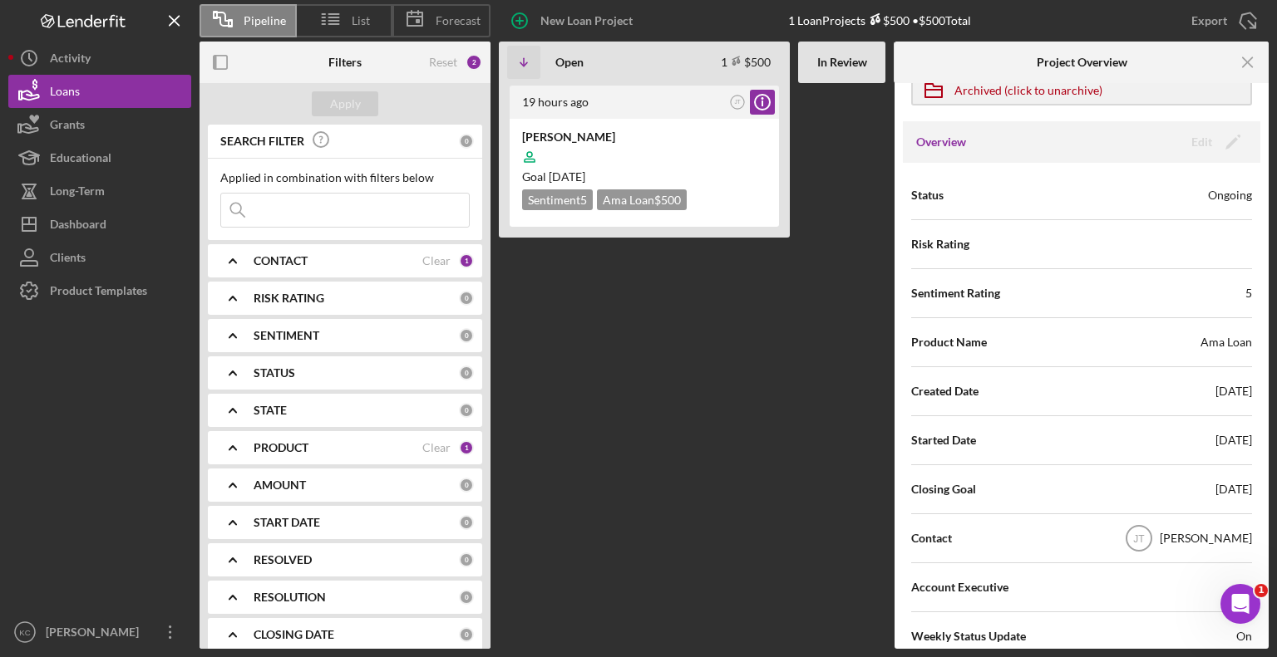
click at [1213, 196] on div "Ongoing" at bounding box center [1230, 195] width 44 height 17
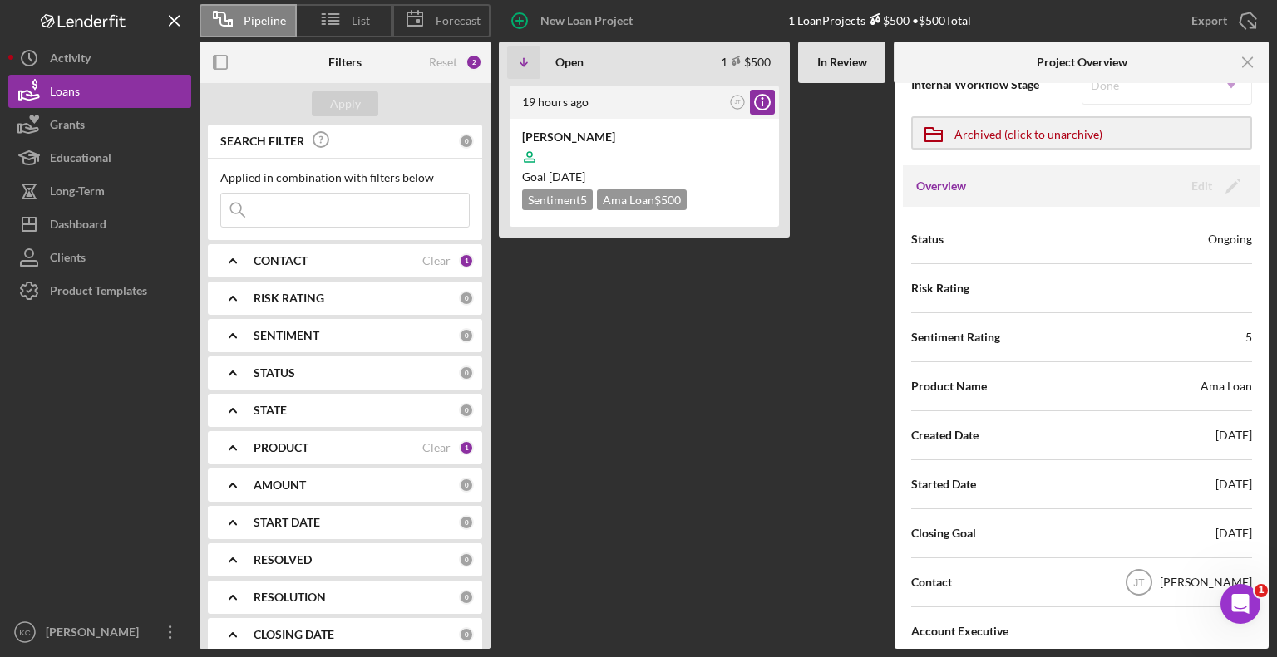
scroll to position [0, 0]
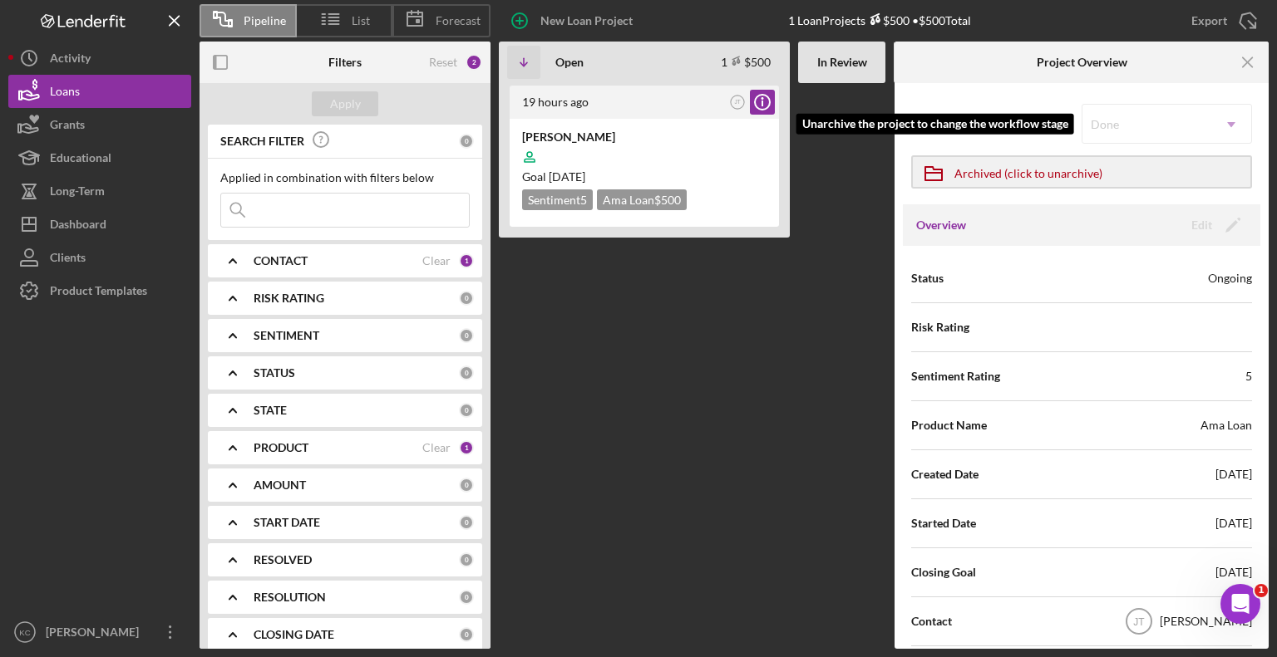
click at [1198, 116] on div "Done Icon/Dropdown Arrow" at bounding box center [1166, 124] width 170 height 40
click at [1225, 280] on div "Ongoing" at bounding box center [1230, 278] width 44 height 17
click at [822, 368] on Review at bounding box center [841, 366] width 87 height 566
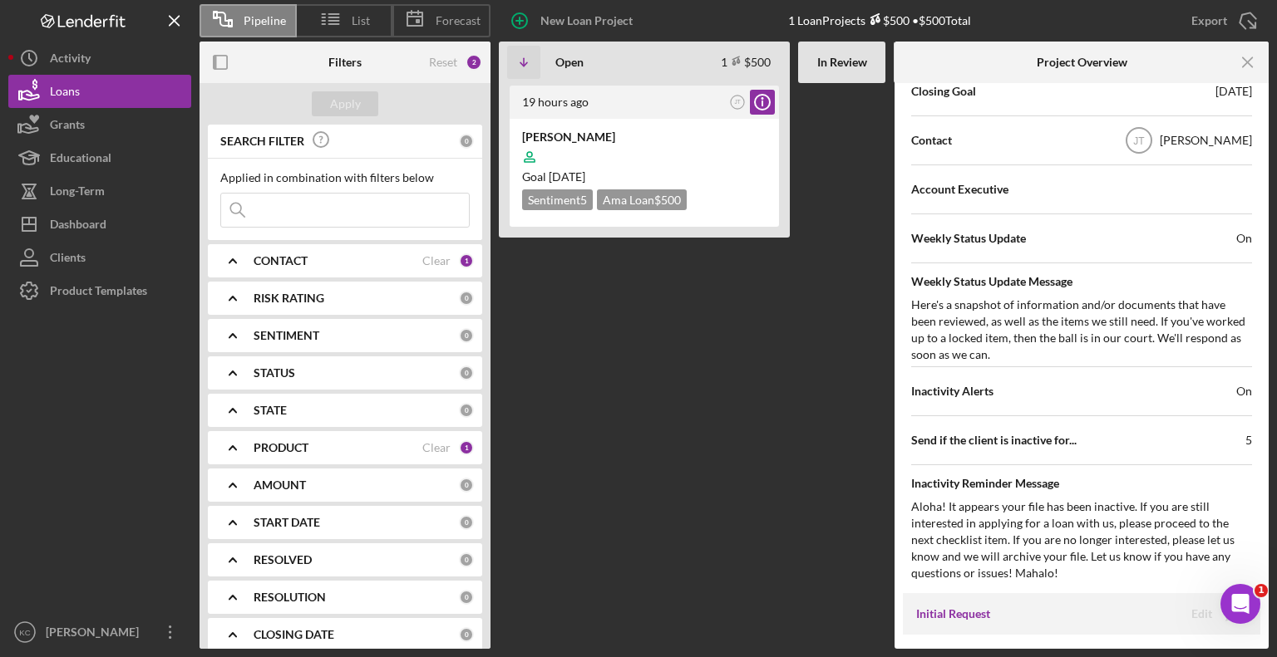
scroll to position [582, 0]
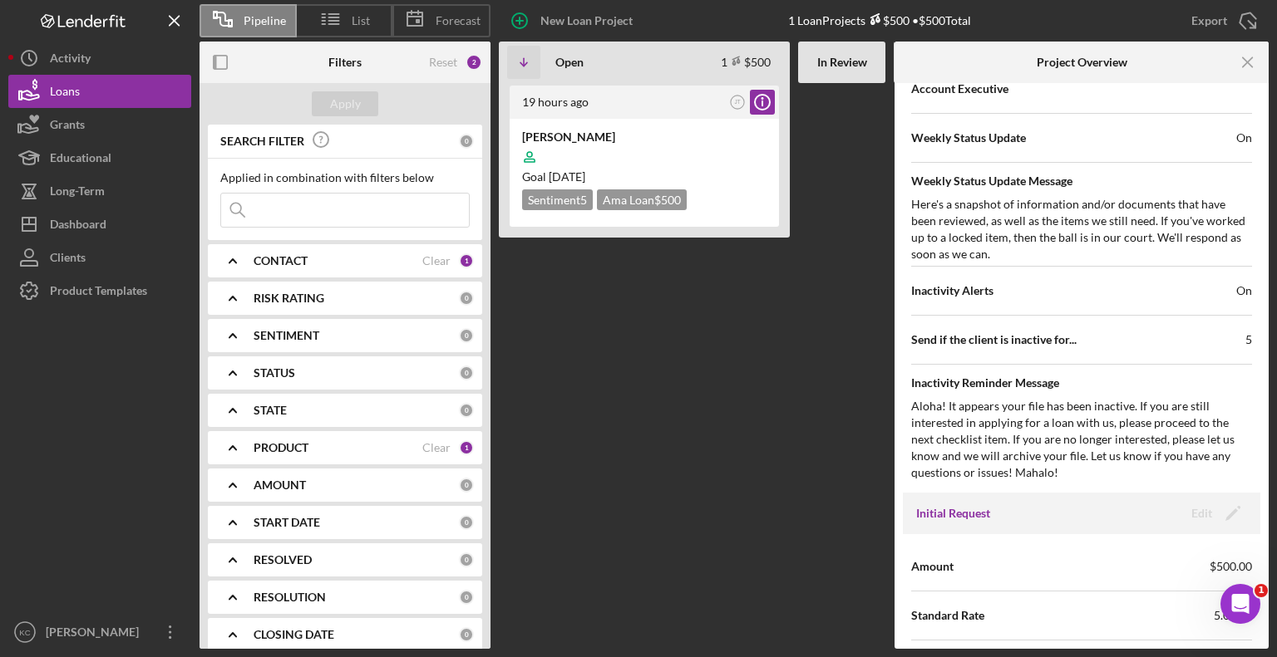
click at [1240, 293] on span "On" at bounding box center [1244, 291] width 16 height 17
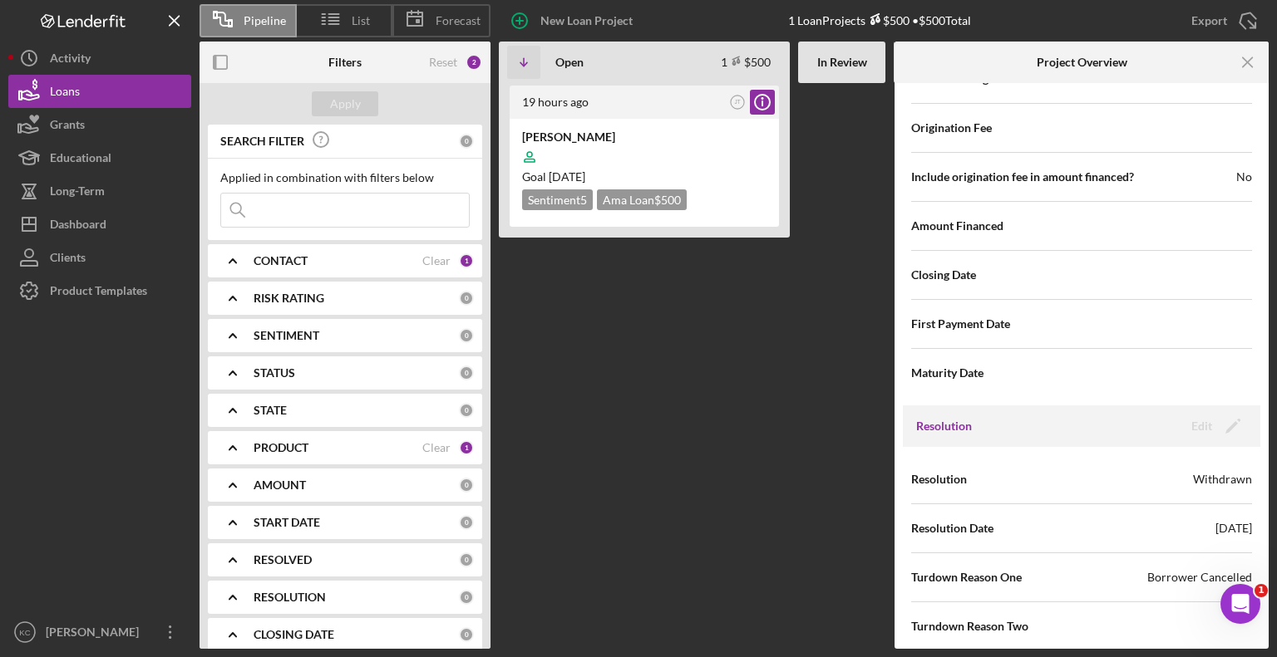
scroll to position [2030, 0]
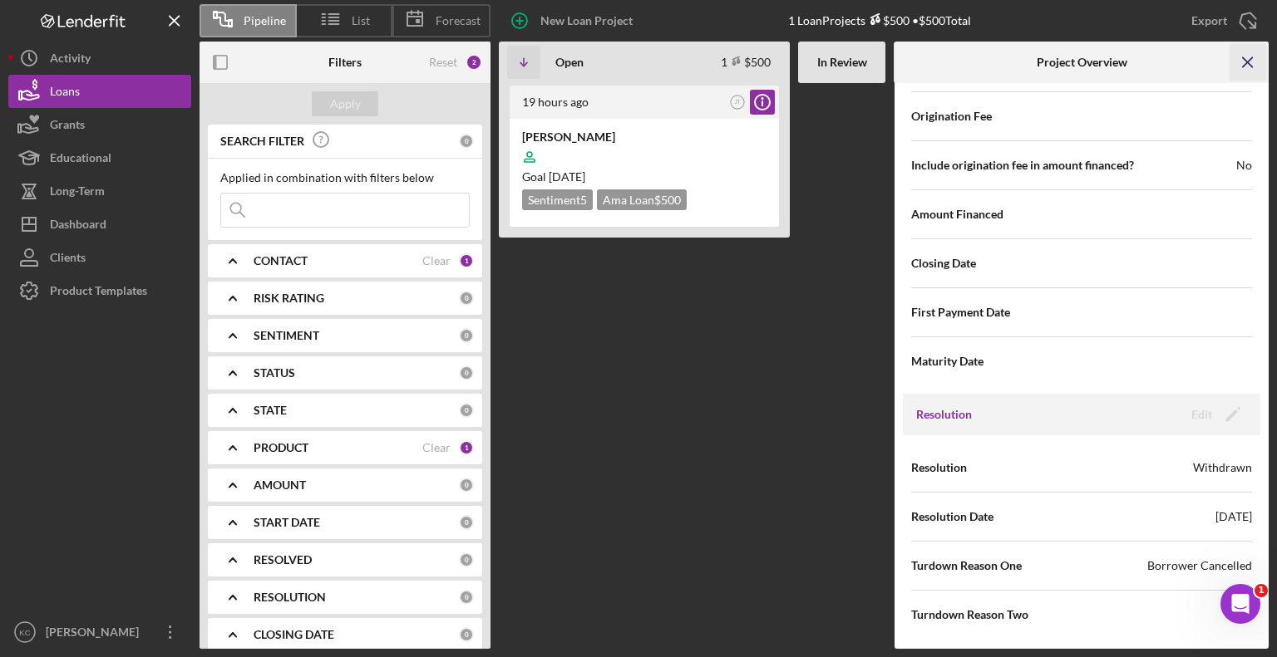
click at [1247, 66] on icon "Icon/Menu Close" at bounding box center [1247, 62] width 37 height 37
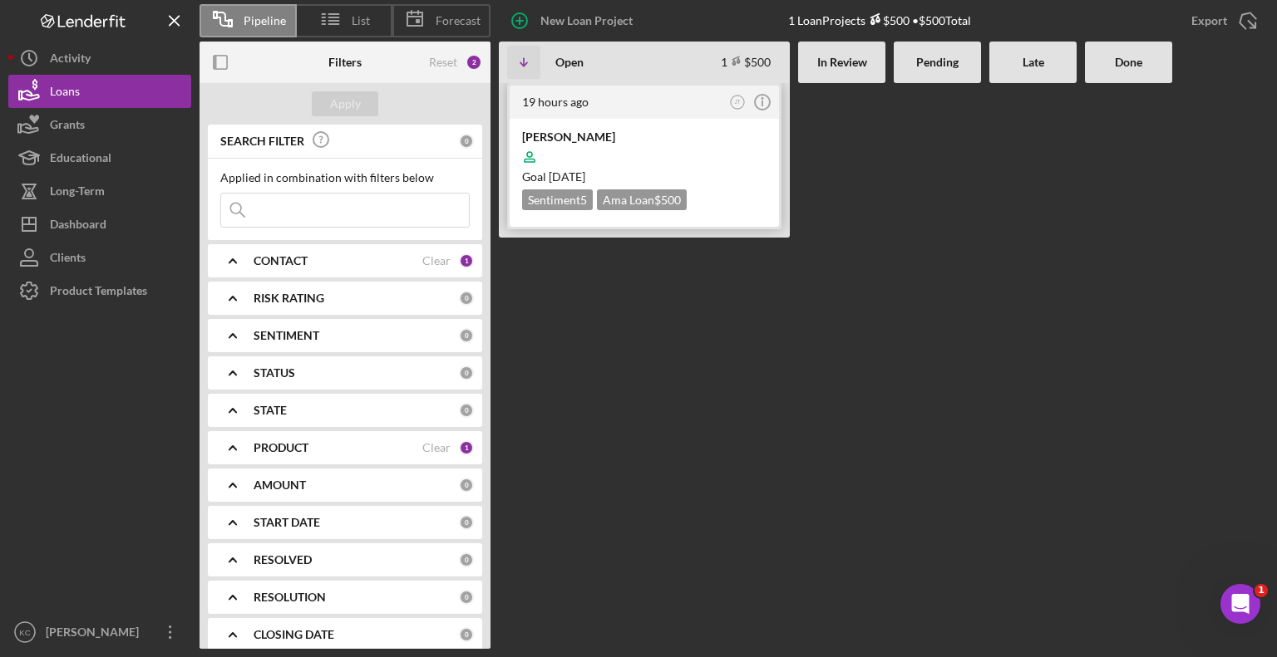
scroll to position [0, 0]
click at [880, 193] on Review at bounding box center [841, 366] width 87 height 566
click at [106, 229] on div "Dashboard" at bounding box center [78, 226] width 57 height 37
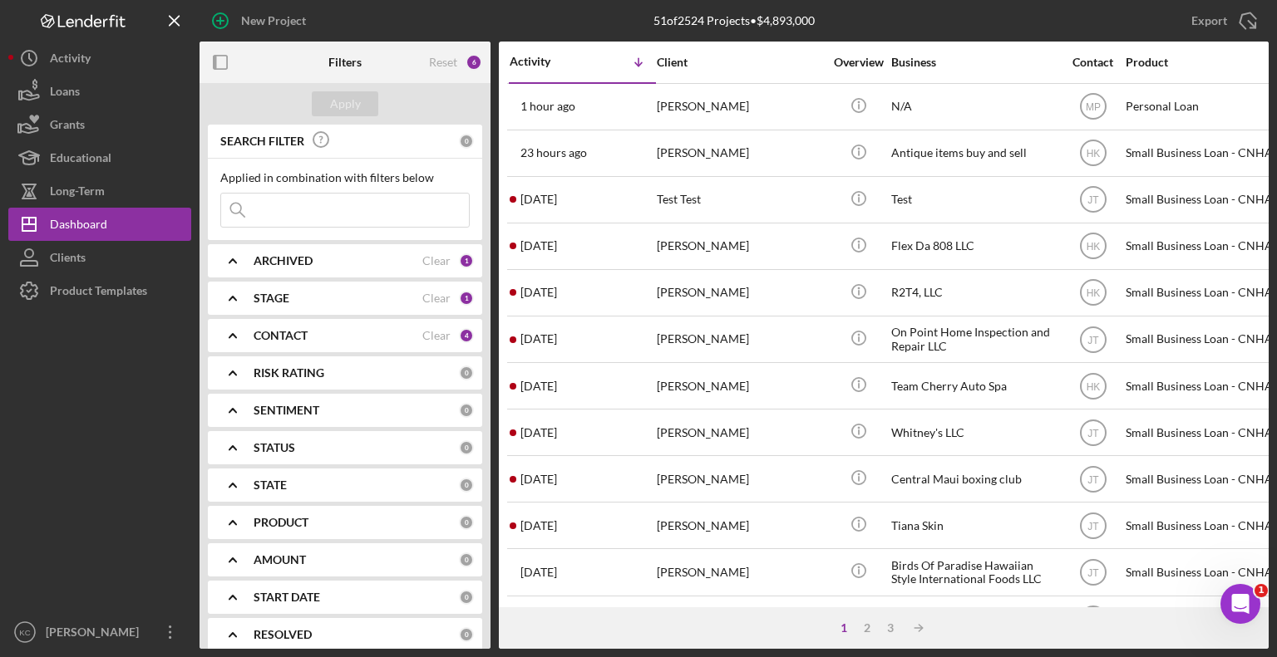
click at [322, 261] on div "ARCHIVED" at bounding box center [338, 260] width 169 height 13
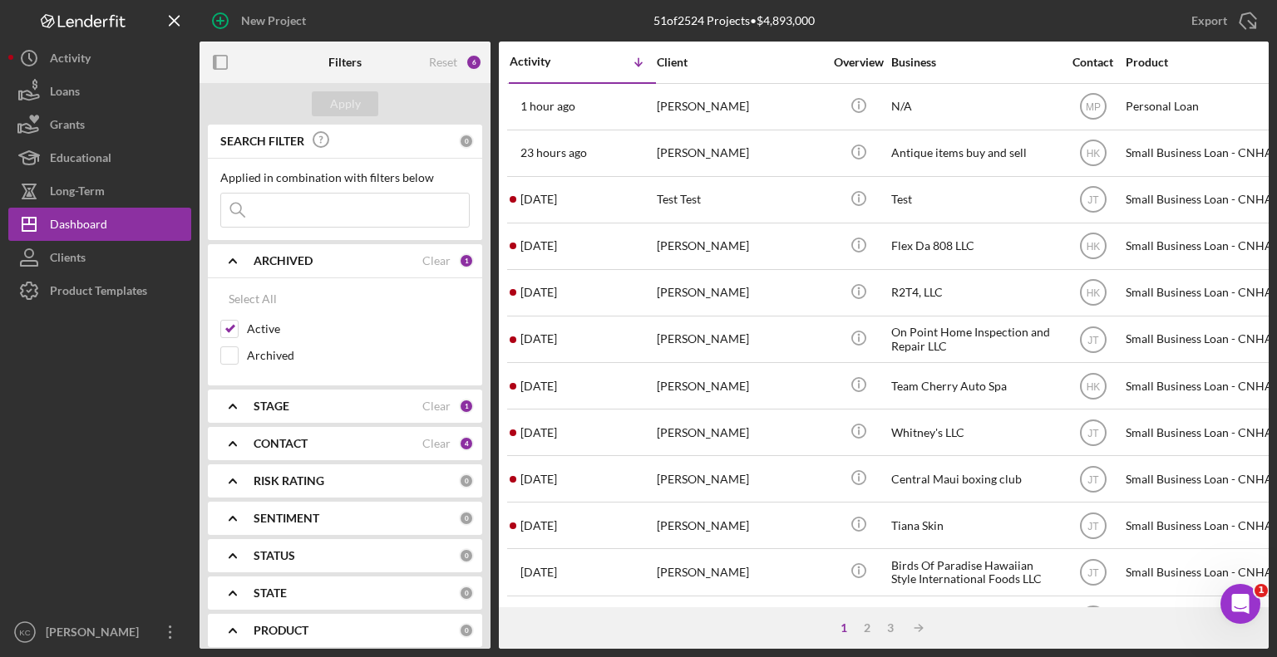
click at [159, 340] on div at bounding box center [99, 462] width 183 height 308
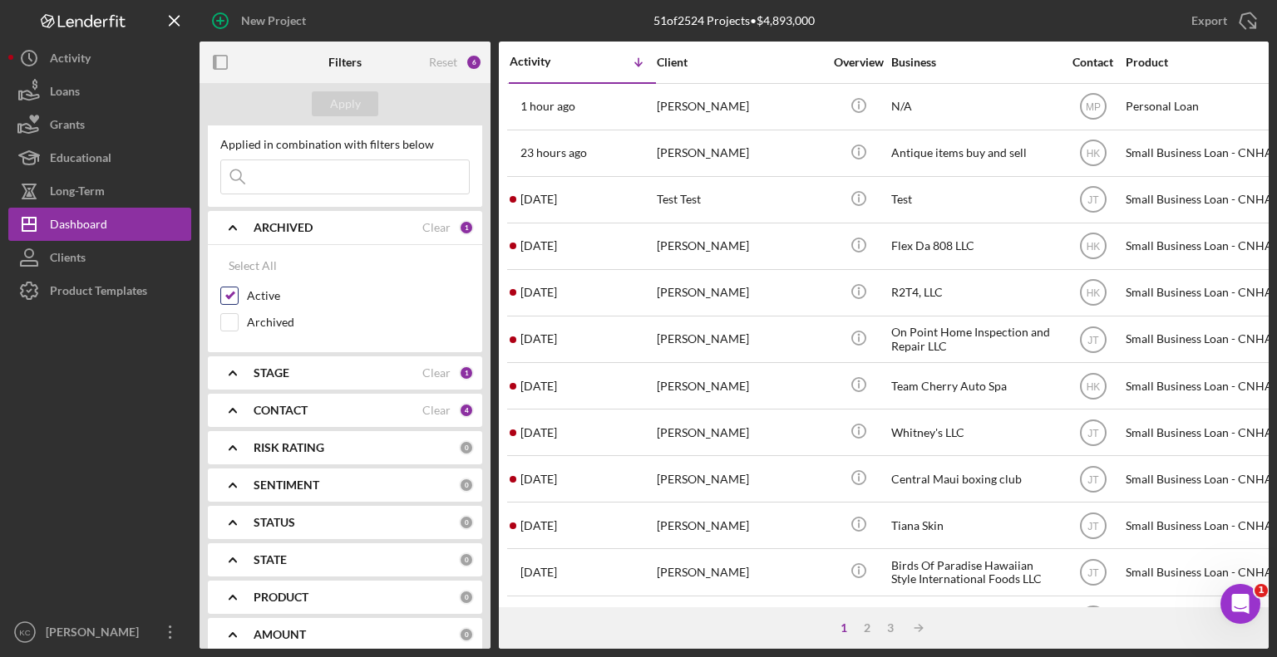
scroll to position [83, 0]
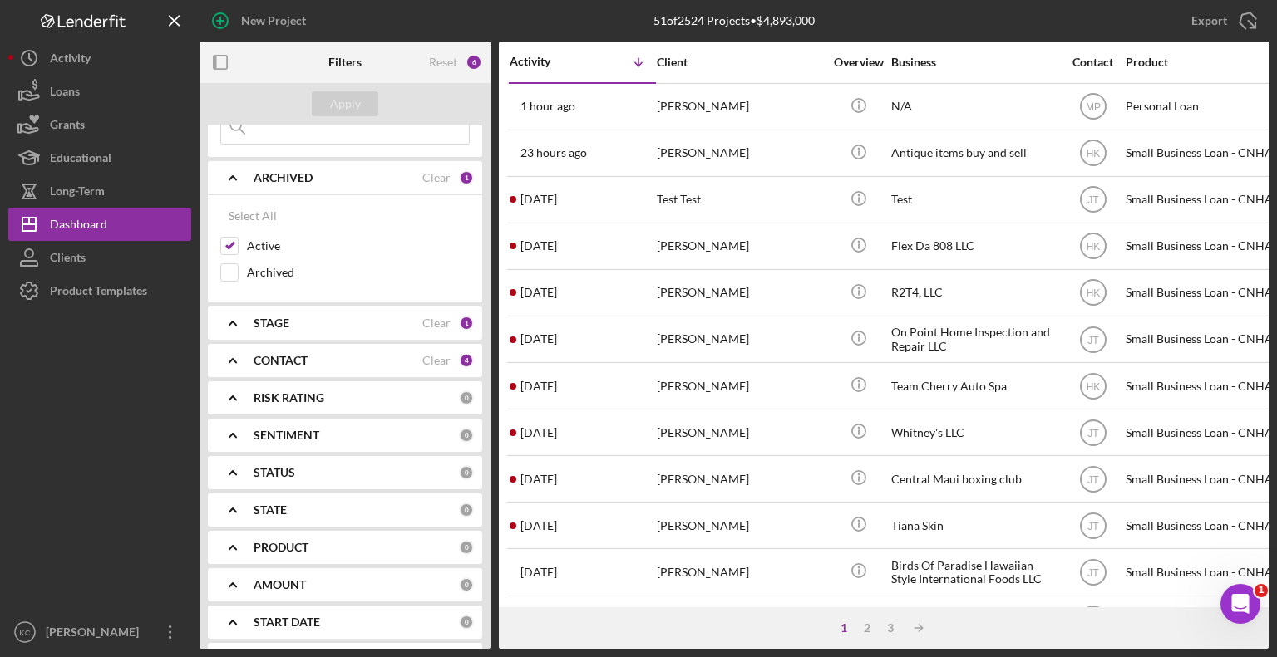
click at [326, 325] on div "STAGE" at bounding box center [338, 323] width 169 height 13
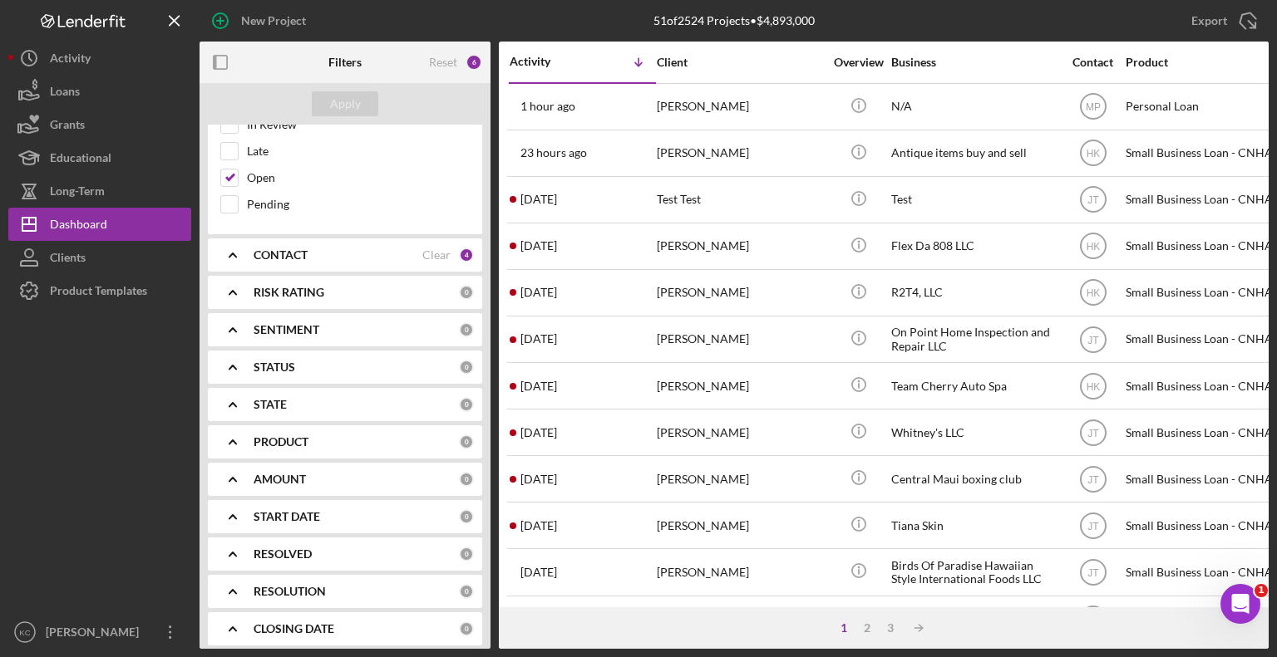
scroll to position [456, 0]
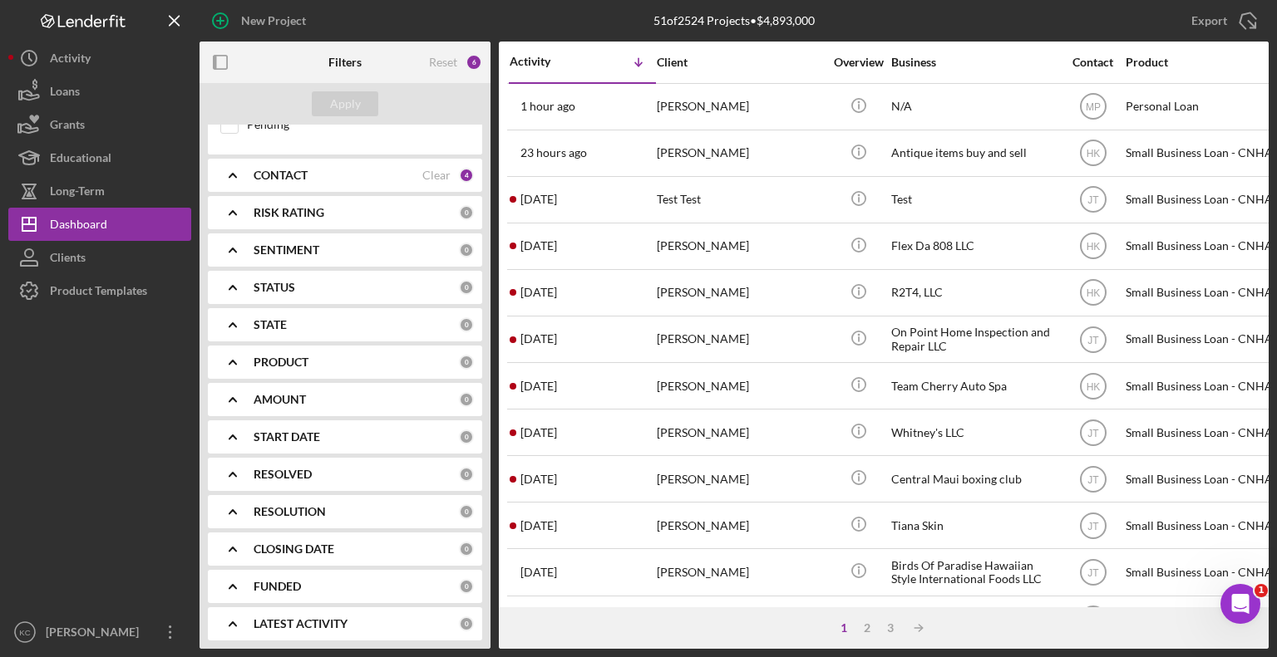
click at [298, 172] on b "CONTACT" at bounding box center [281, 175] width 54 height 13
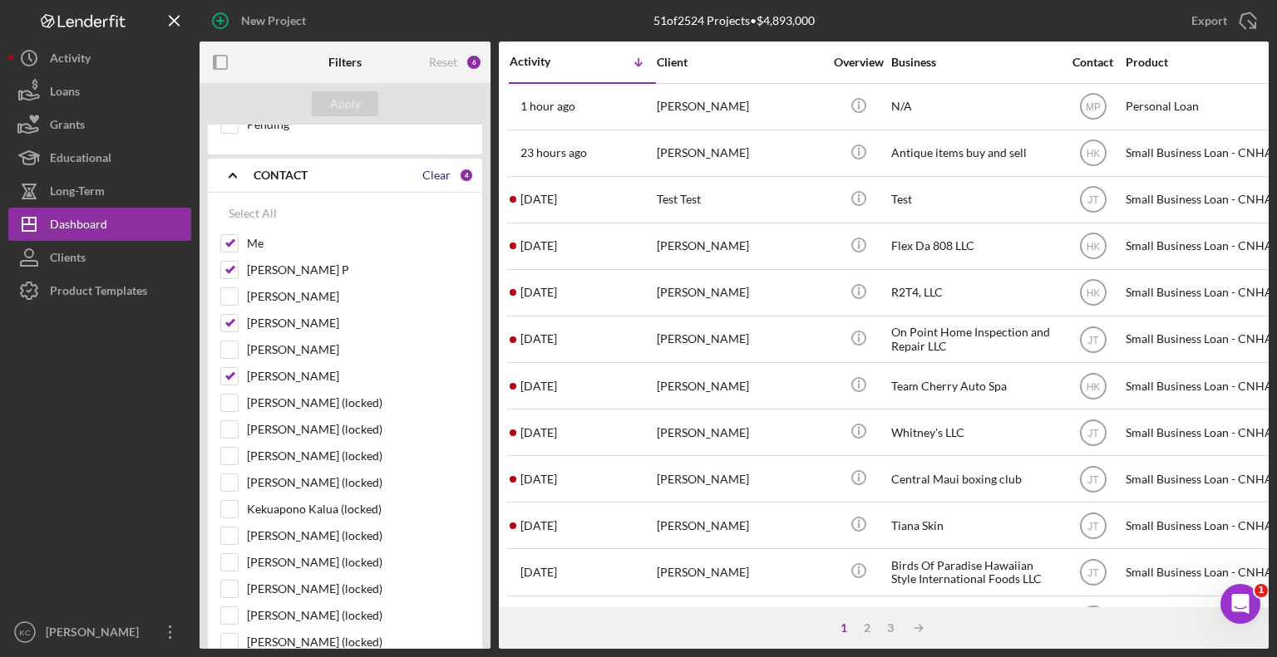
click at [433, 172] on div "Clear" at bounding box center [436, 175] width 28 height 13
checkbox input "false"
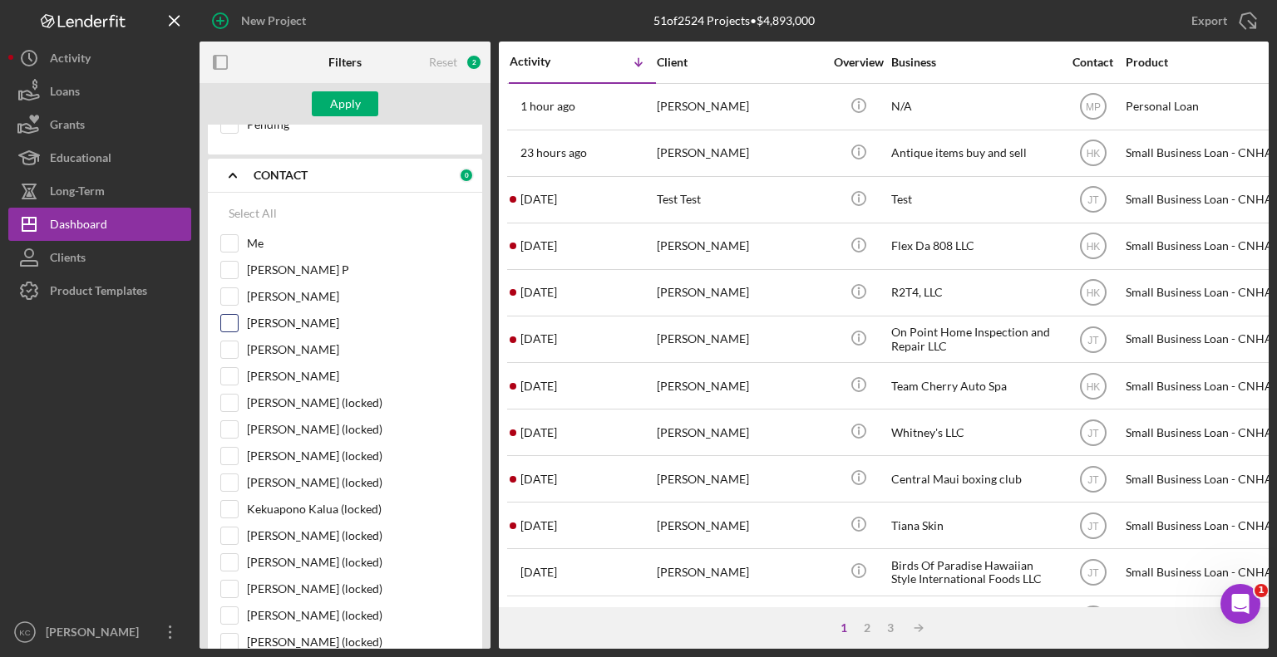
click at [226, 315] on input "Jazmin Twinning" at bounding box center [229, 323] width 17 height 17
checkbox input "true"
click at [349, 106] on div "Apply" at bounding box center [345, 103] width 31 height 25
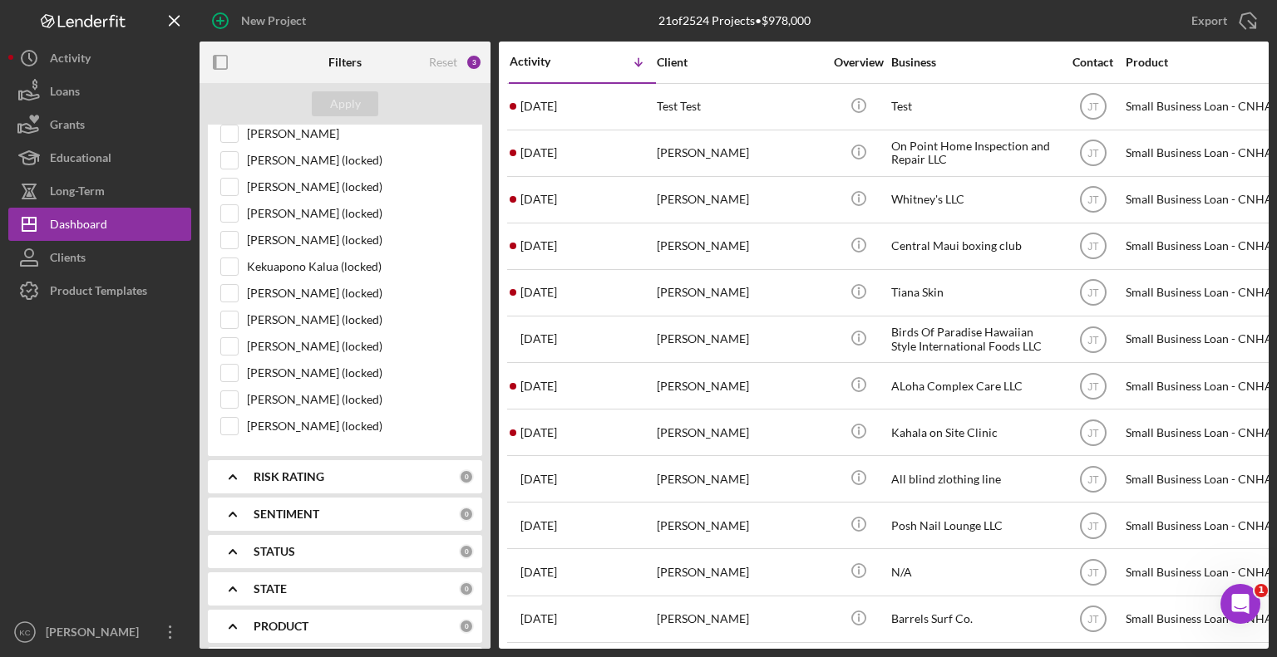
scroll to position [957, 0]
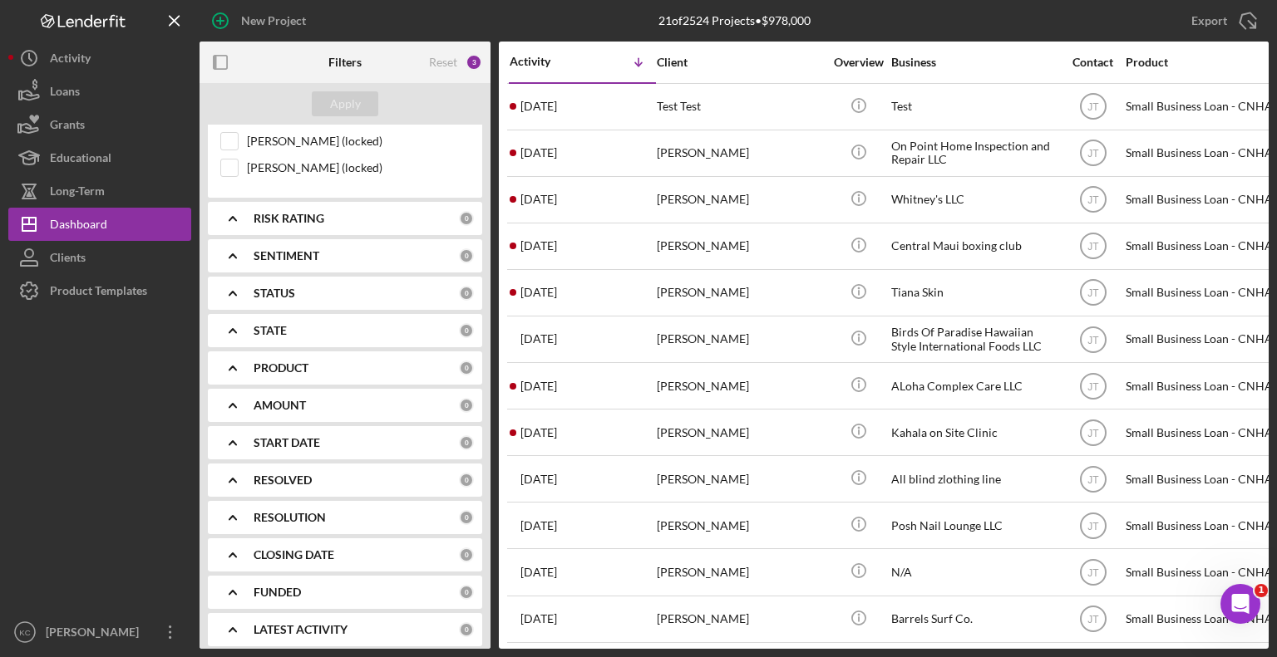
click at [317, 362] on div "PRODUCT" at bounding box center [356, 368] width 205 height 13
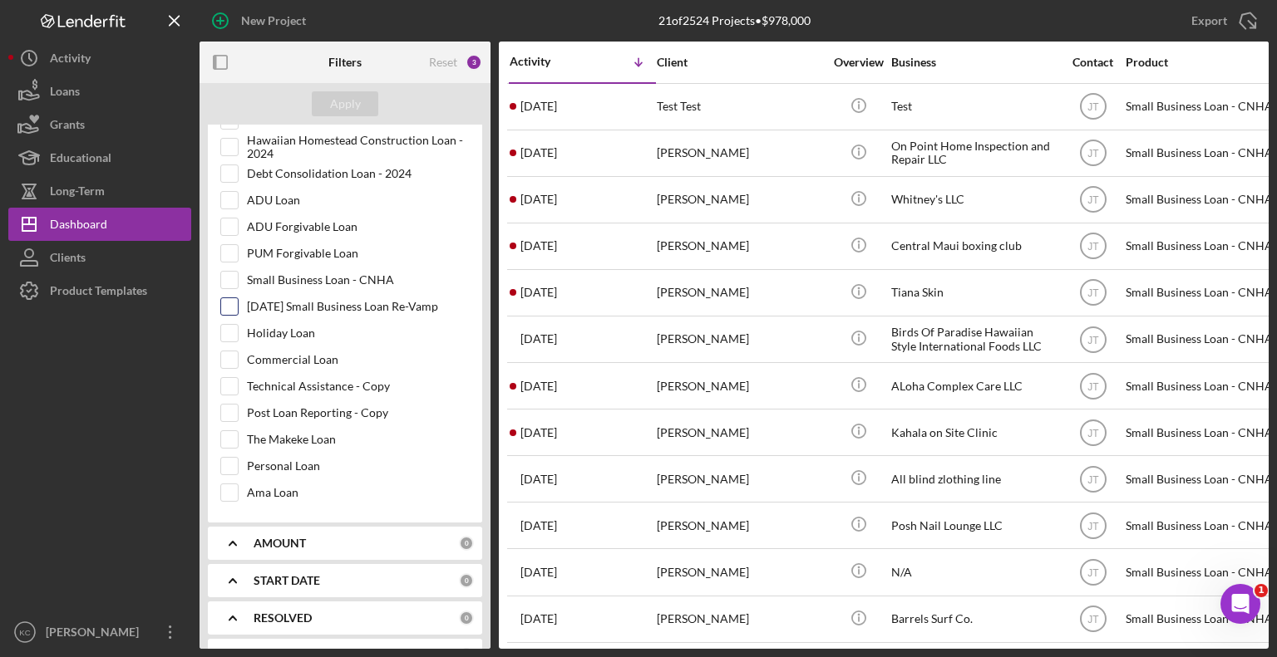
scroll to position [1696, 0]
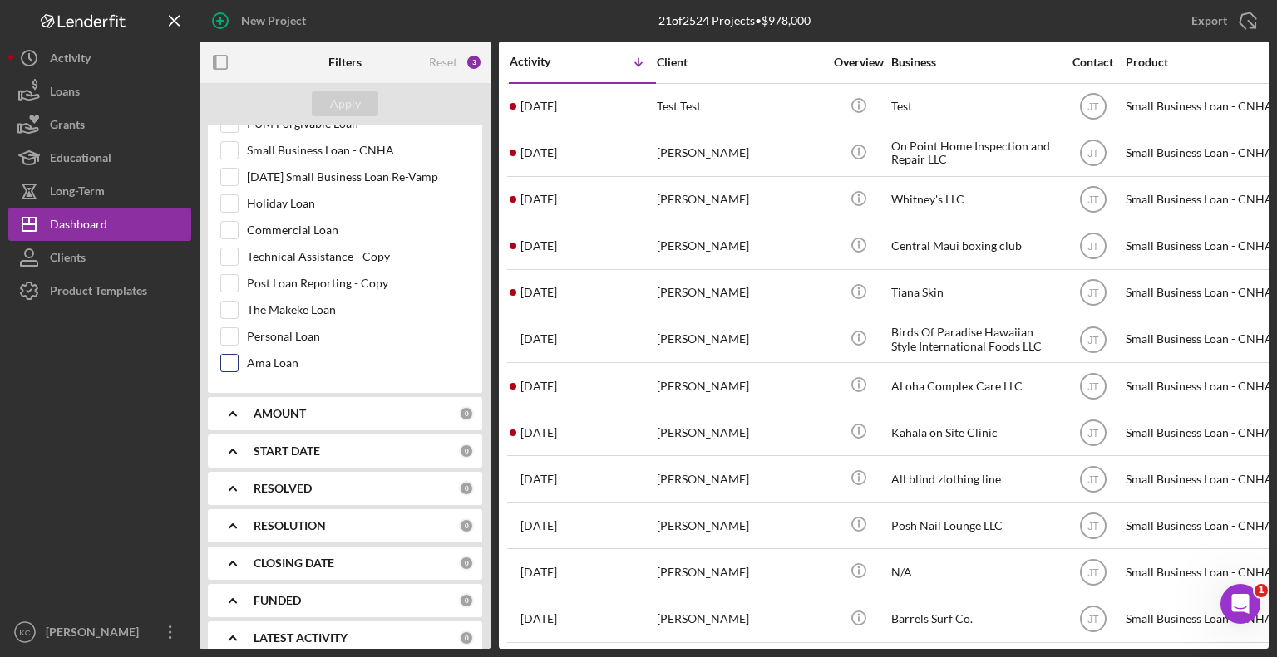
click at [235, 355] on input "Ama Loan" at bounding box center [229, 363] width 17 height 17
checkbox input "true"
click at [354, 103] on div "Apply" at bounding box center [345, 103] width 31 height 25
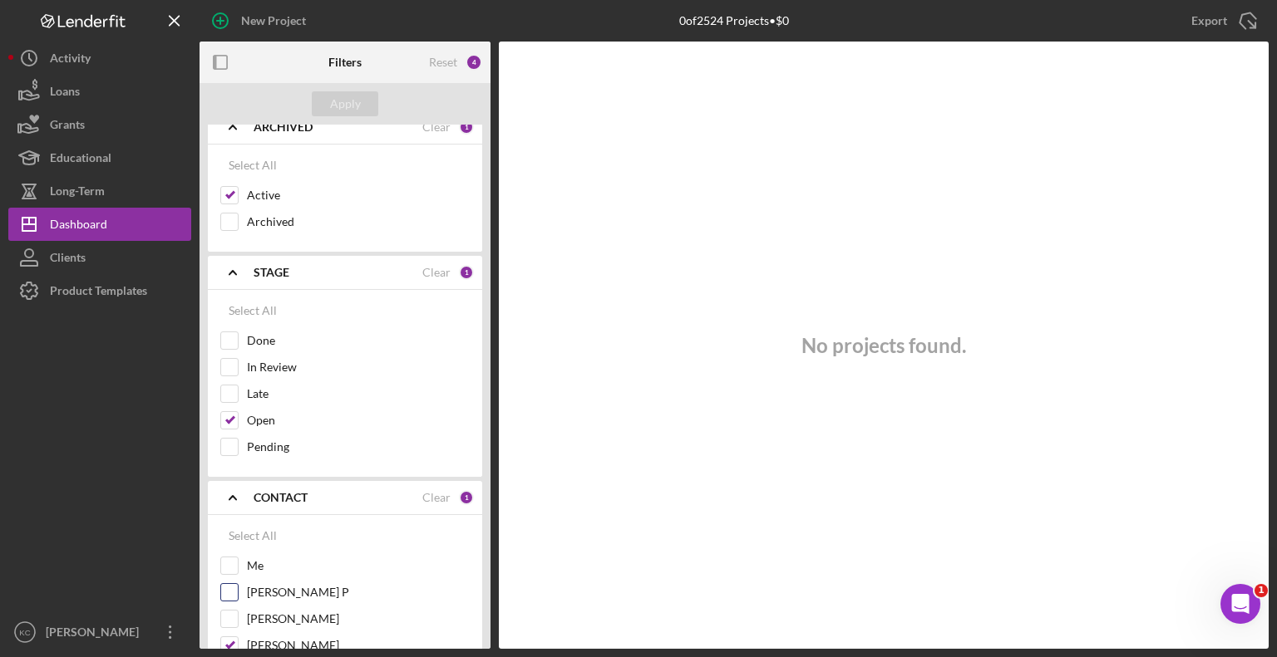
scroll to position [0, 0]
